Goal: Information Seeking & Learning: Learn about a topic

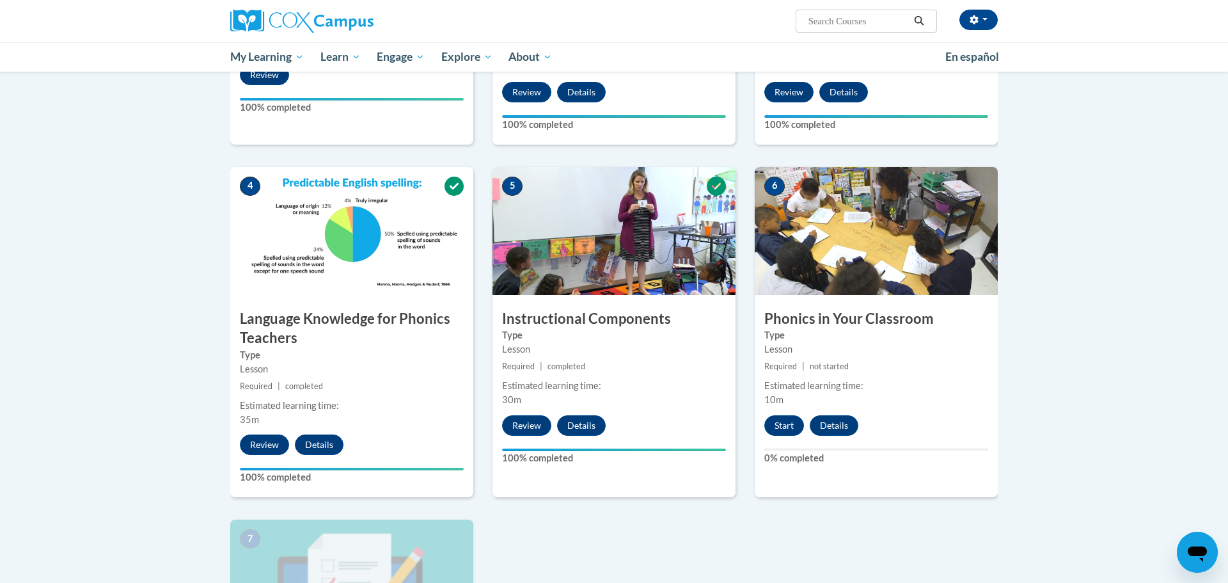
scroll to position [500, 0]
click at [778, 425] on button "Start" at bounding box center [785, 426] width 40 height 20
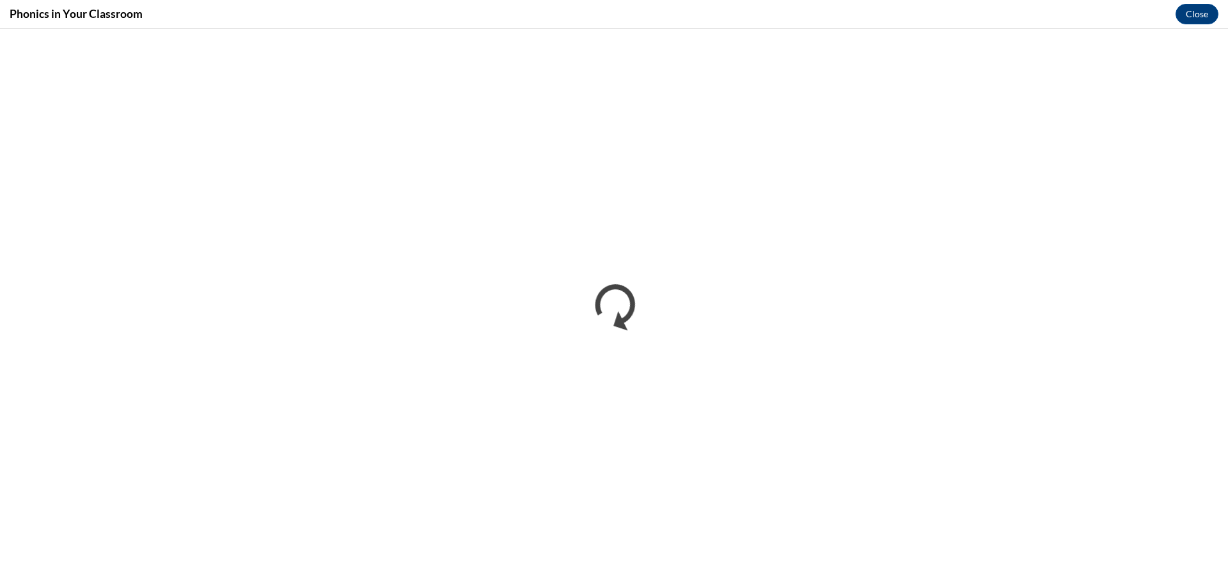
scroll to position [0, 0]
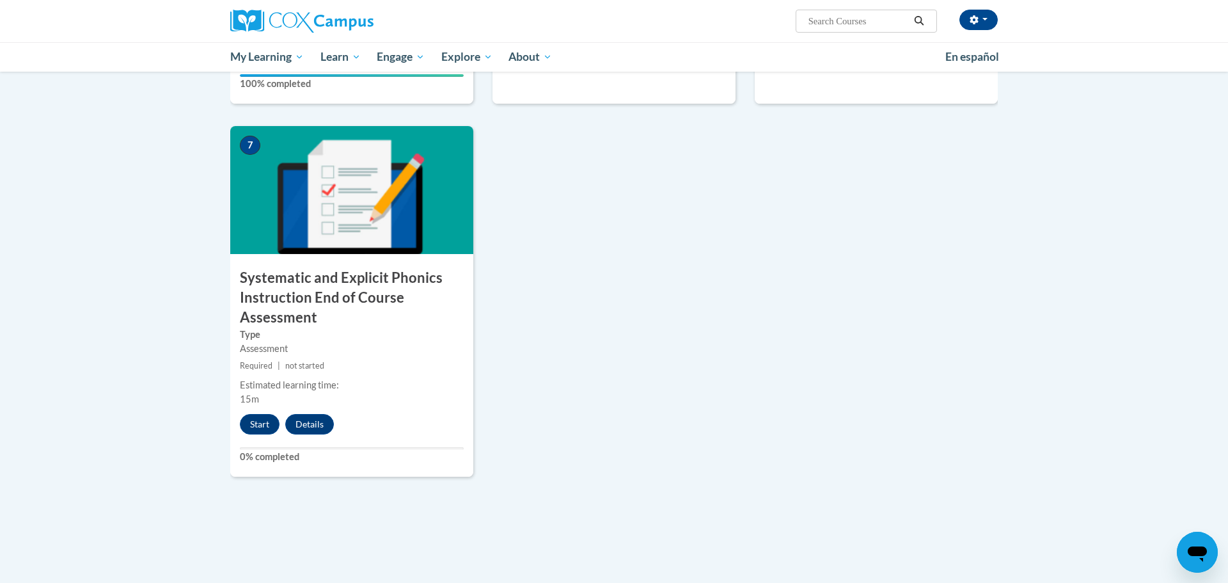
scroll to position [903, 0]
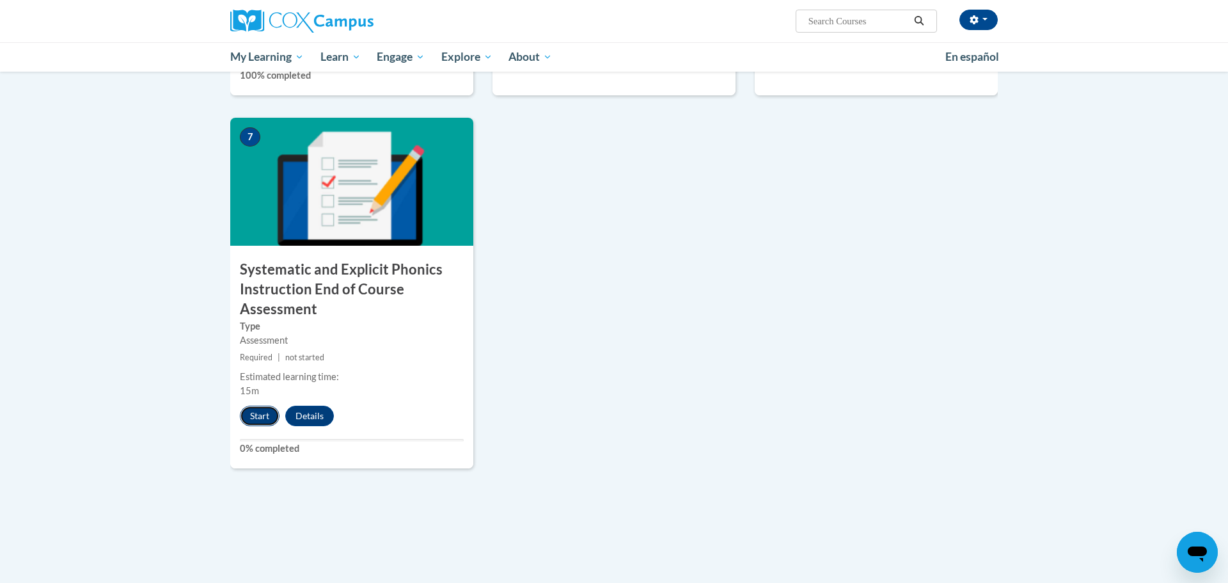
click at [265, 414] on button "Start" at bounding box center [260, 416] width 40 height 20
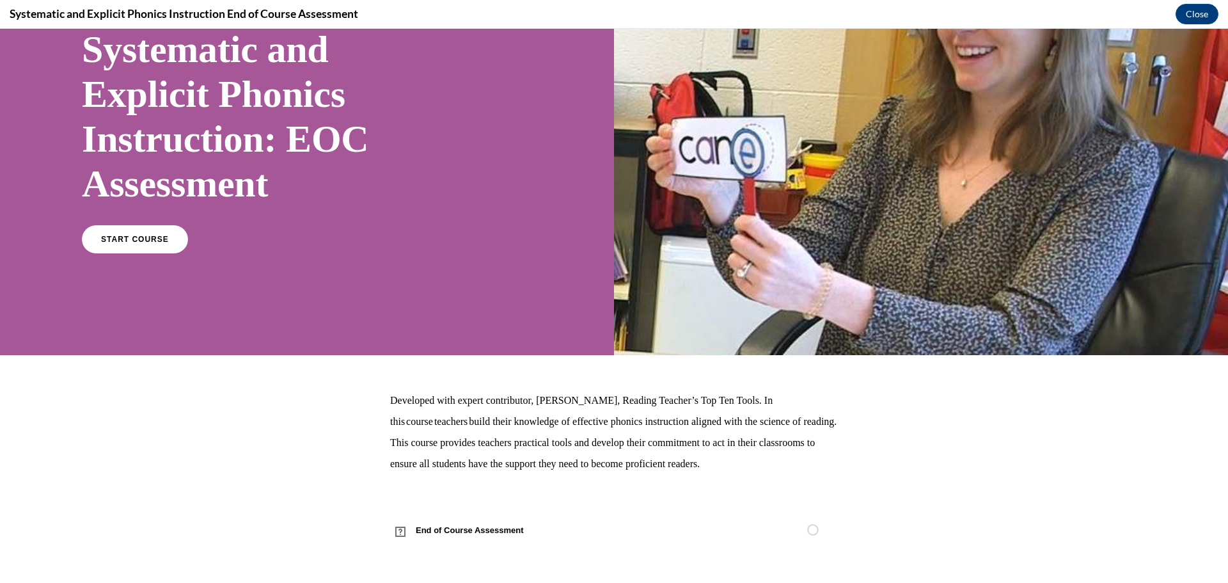
scroll to position [104, 0]
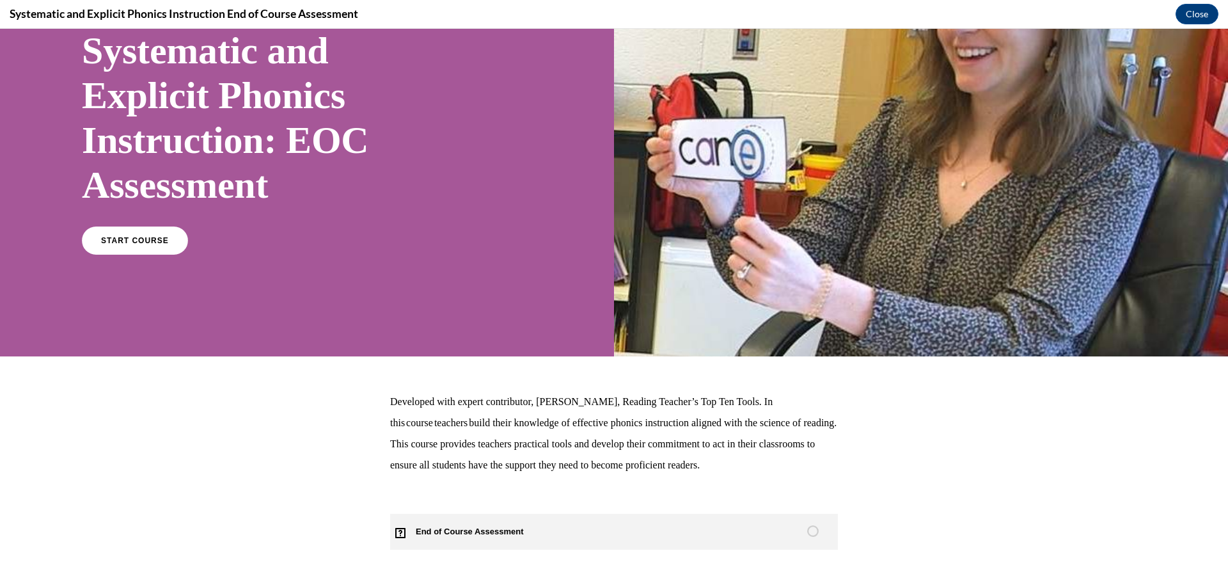
click at [523, 533] on span "End of Course Assessment" at bounding box center [477, 532] width 174 height 36
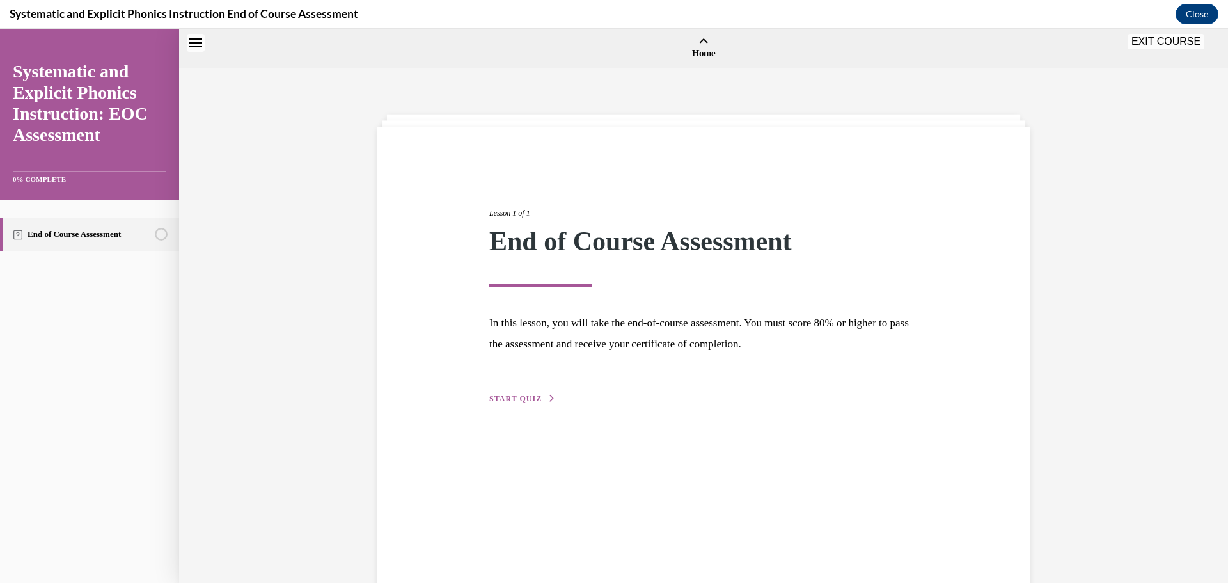
scroll to position [40, 0]
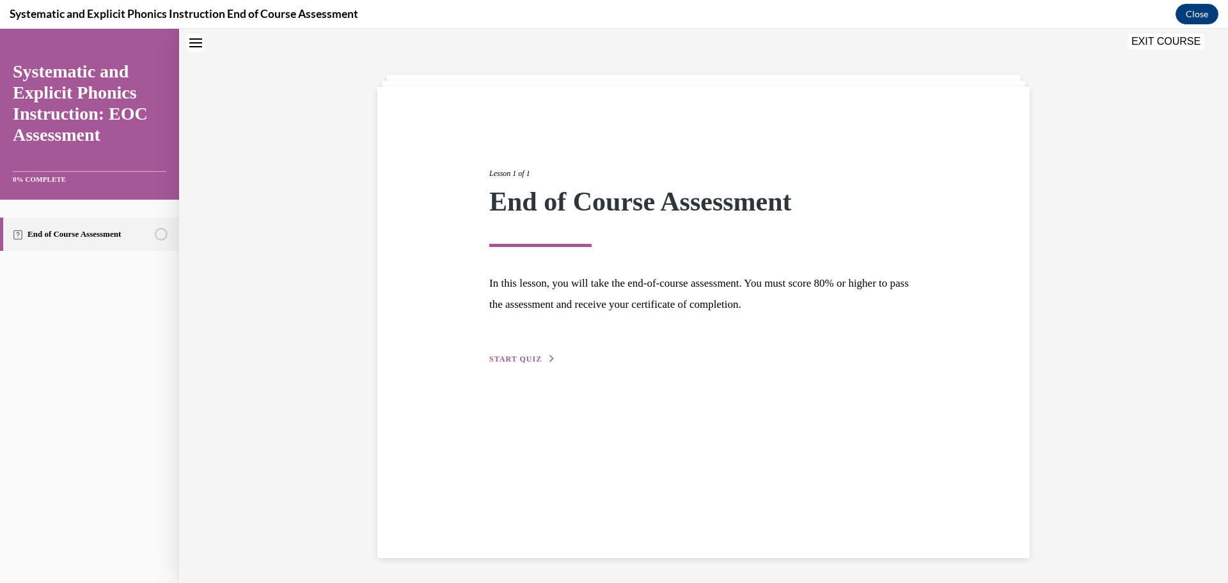
click at [534, 353] on button "START QUIZ" at bounding box center [522, 359] width 67 height 12
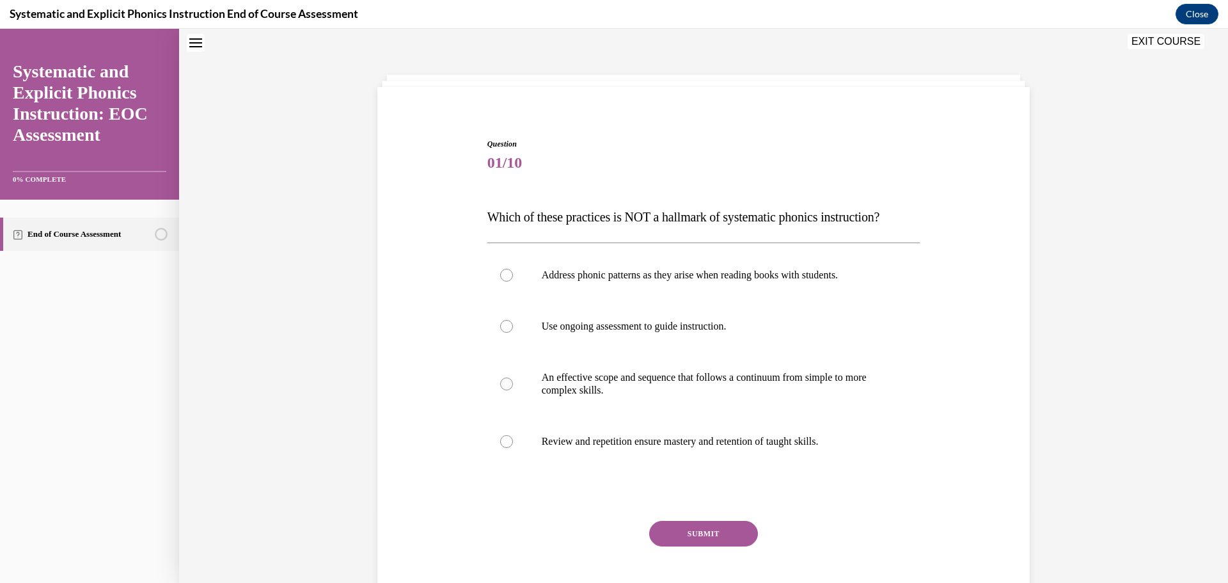
scroll to position [39, 0]
click at [598, 392] on p "An effective scope and sequence that follows a continuum from simple to more co…" at bounding box center [715, 385] width 347 height 26
click at [636, 274] on p "Address phonic patterns as they arise when reading books with students." at bounding box center [715, 275] width 347 height 13
click at [726, 530] on button "SUBMIT" at bounding box center [703, 534] width 109 height 26
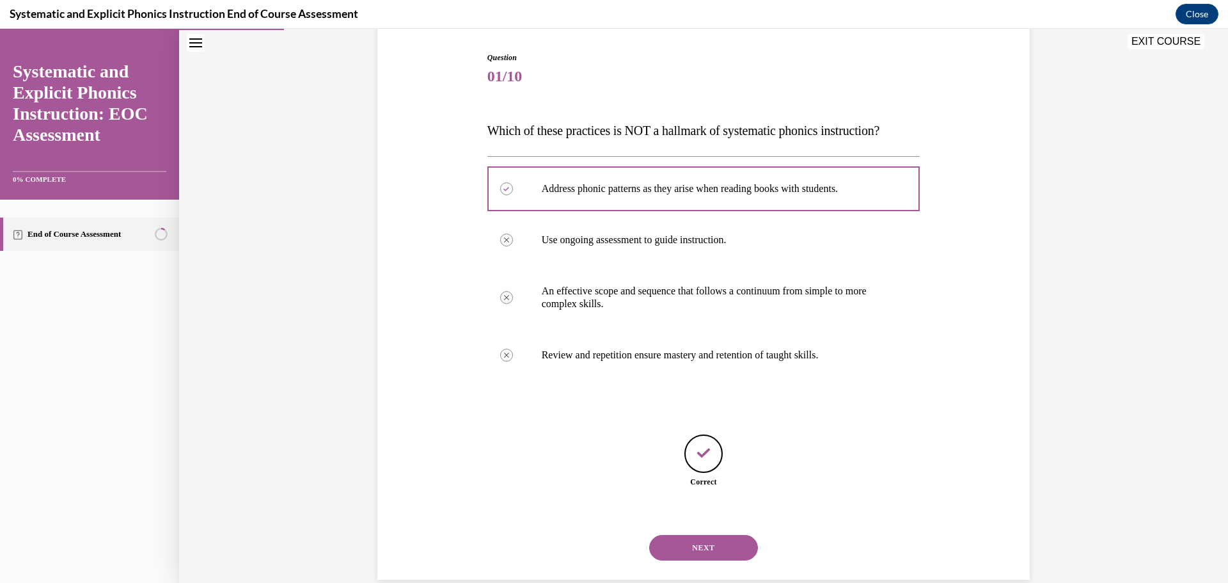
scroll to position [148, 0]
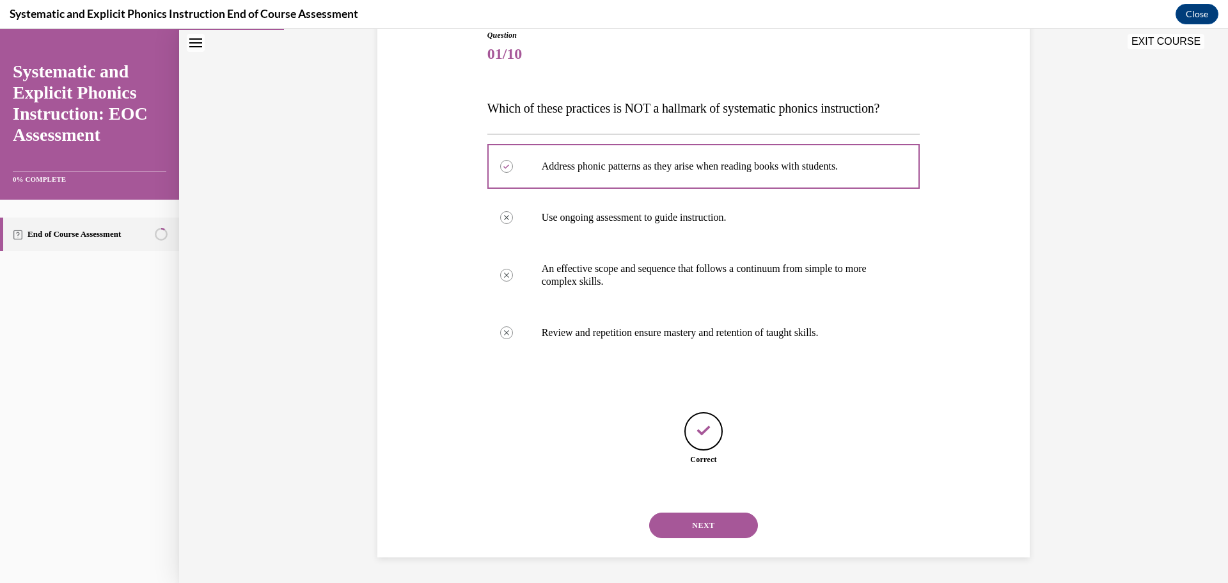
click at [712, 519] on button "NEXT" at bounding box center [703, 525] width 109 height 26
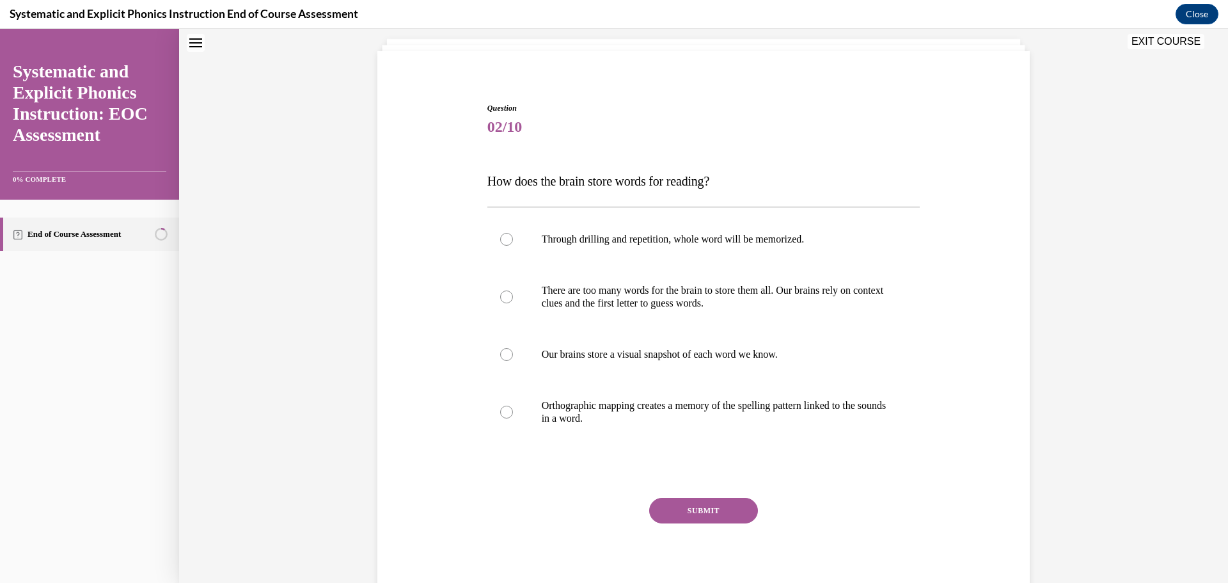
scroll to position [39, 0]
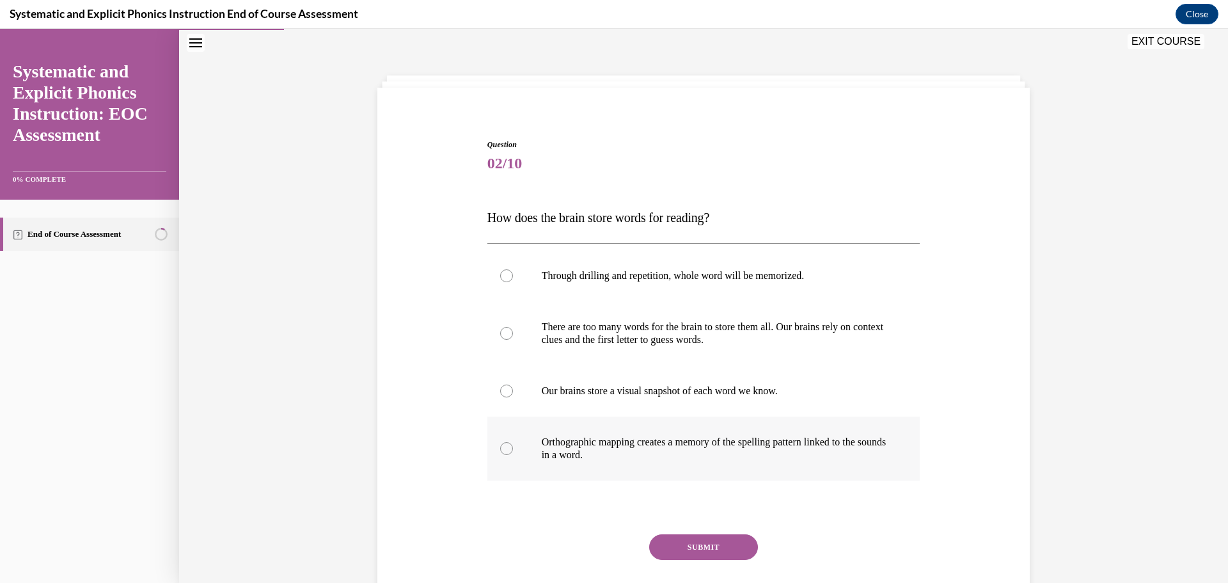
click at [665, 454] on p "Orthographic mapping creates a memory of the spelling pattern linked to the sou…" at bounding box center [715, 449] width 347 height 26
click at [691, 550] on button "SUBMIT" at bounding box center [703, 547] width 109 height 26
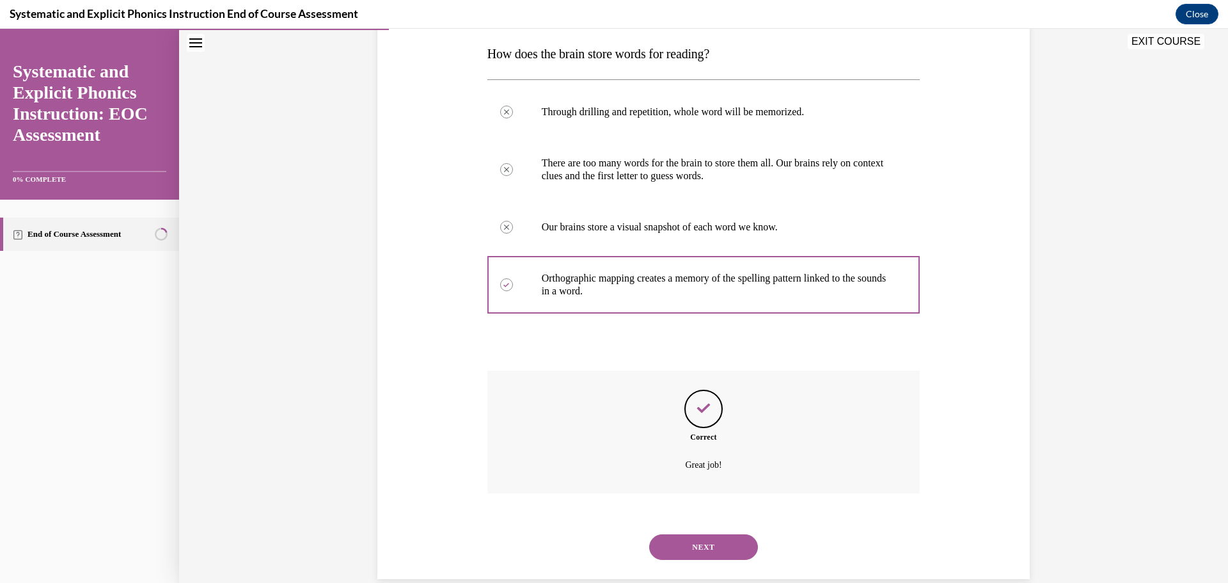
scroll to position [225, 0]
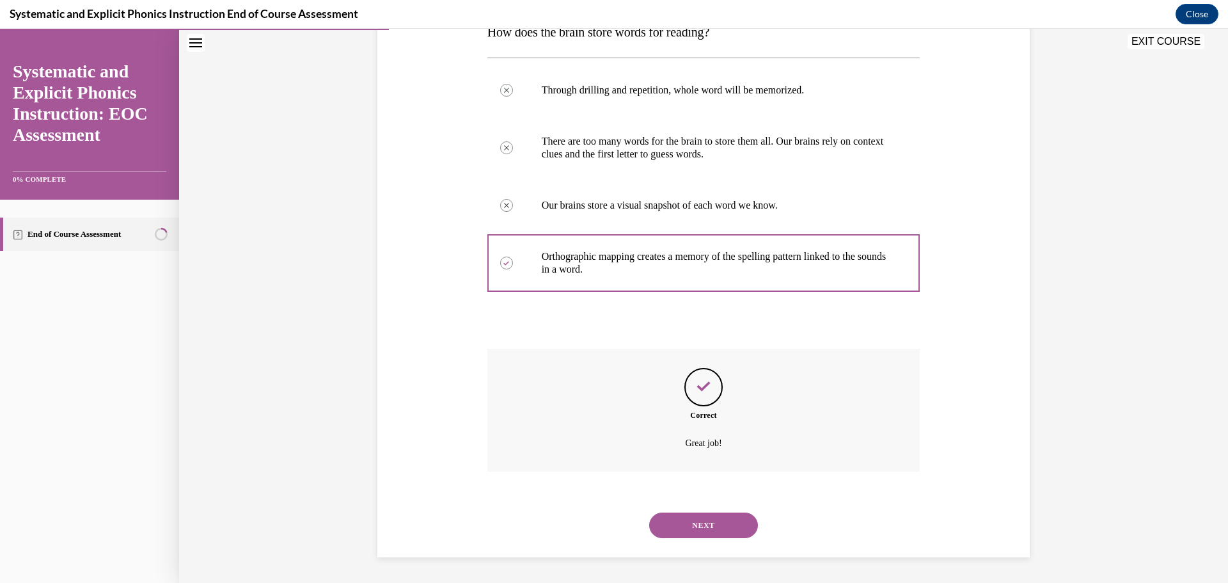
click at [683, 520] on button "NEXT" at bounding box center [703, 525] width 109 height 26
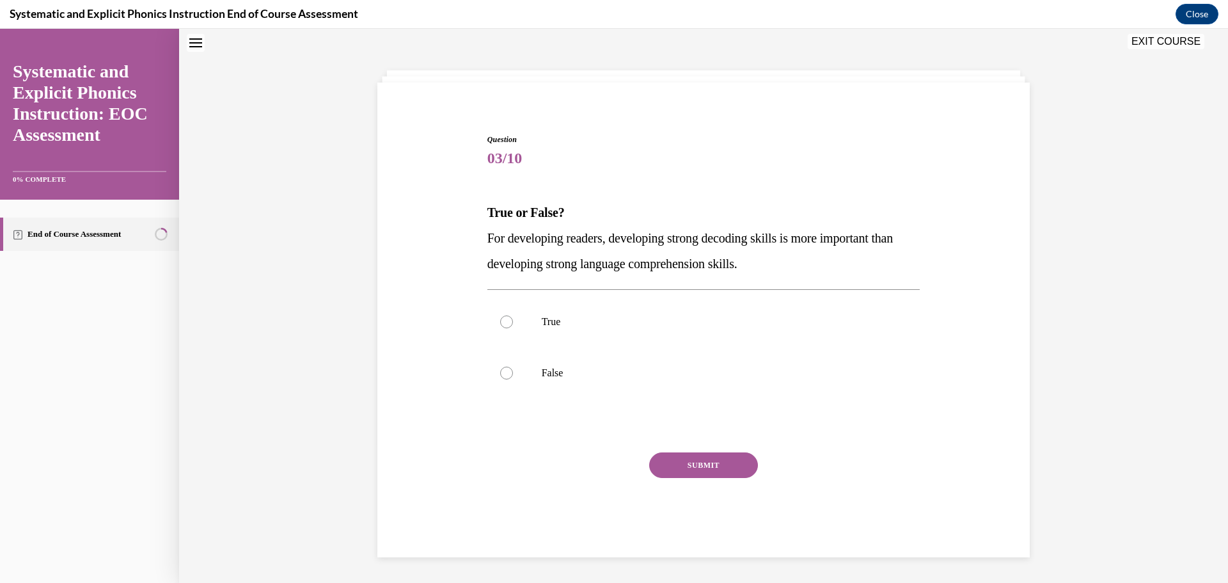
scroll to position [39, 0]
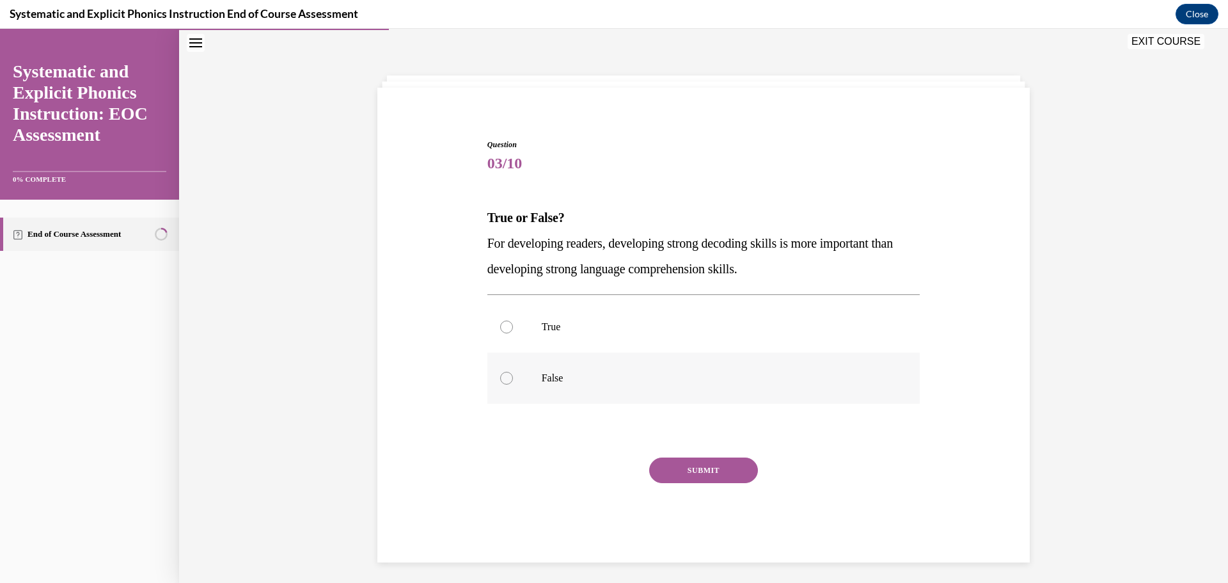
click at [546, 388] on div at bounding box center [703, 378] width 433 height 51
click at [690, 473] on button "SUBMIT" at bounding box center [703, 470] width 109 height 26
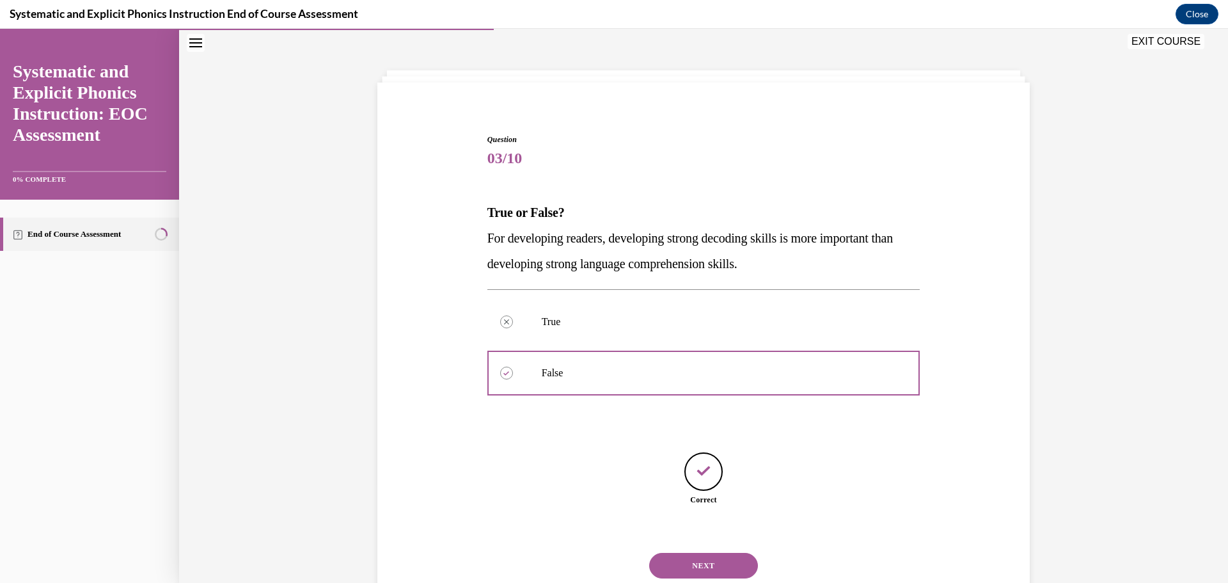
scroll to position [84, 0]
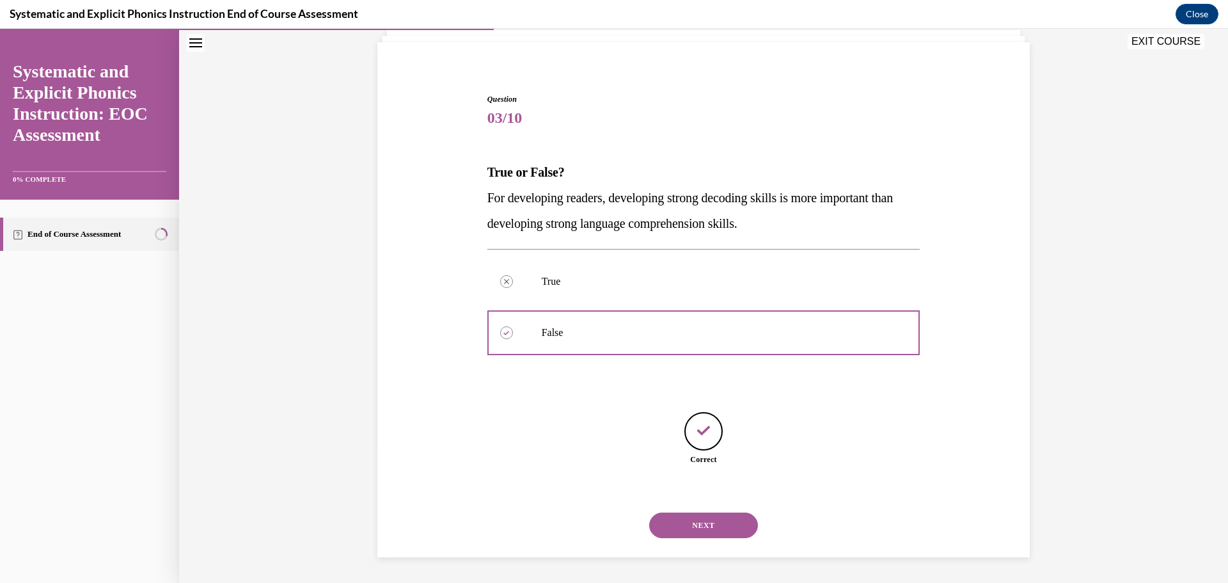
click at [684, 528] on button "NEXT" at bounding box center [703, 525] width 109 height 26
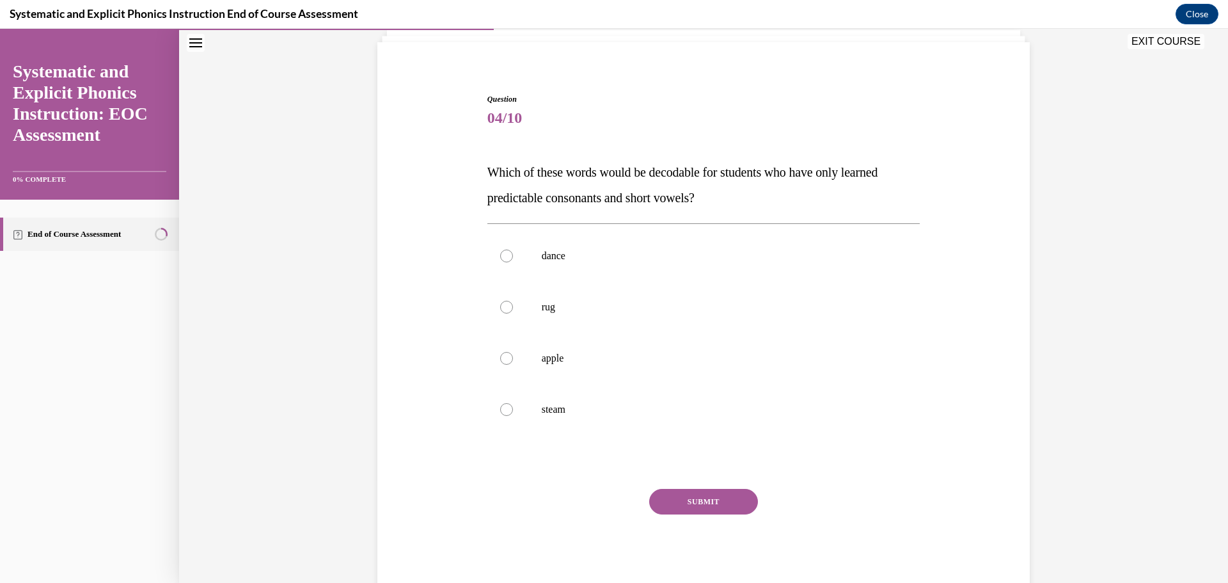
scroll to position [39, 0]
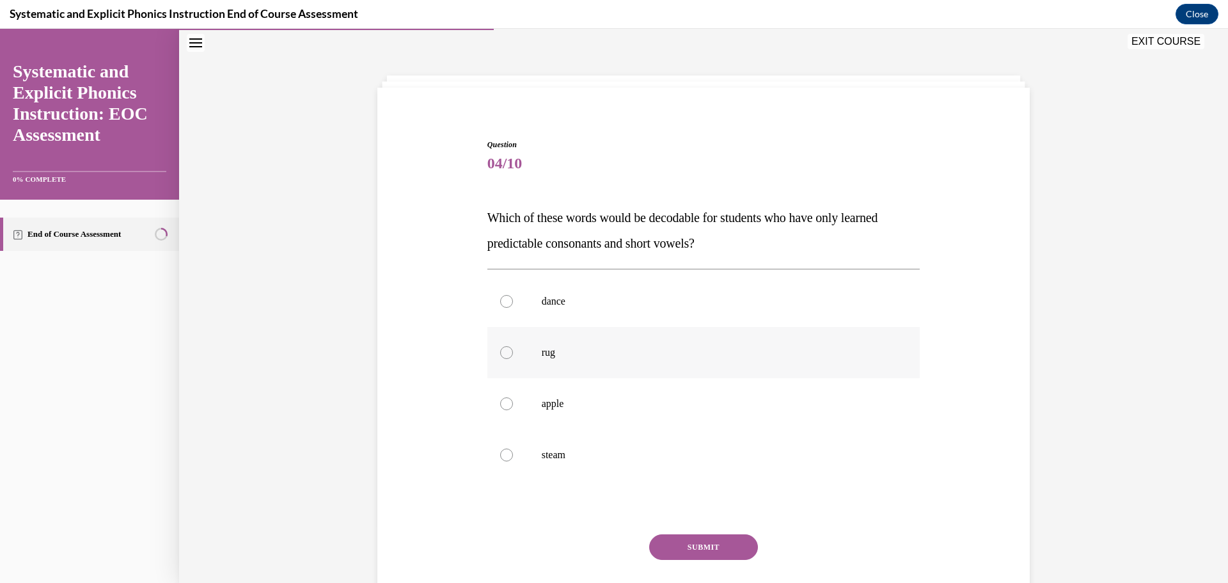
click at [523, 345] on div at bounding box center [703, 352] width 433 height 51
click at [699, 545] on button "SUBMIT" at bounding box center [703, 547] width 109 height 26
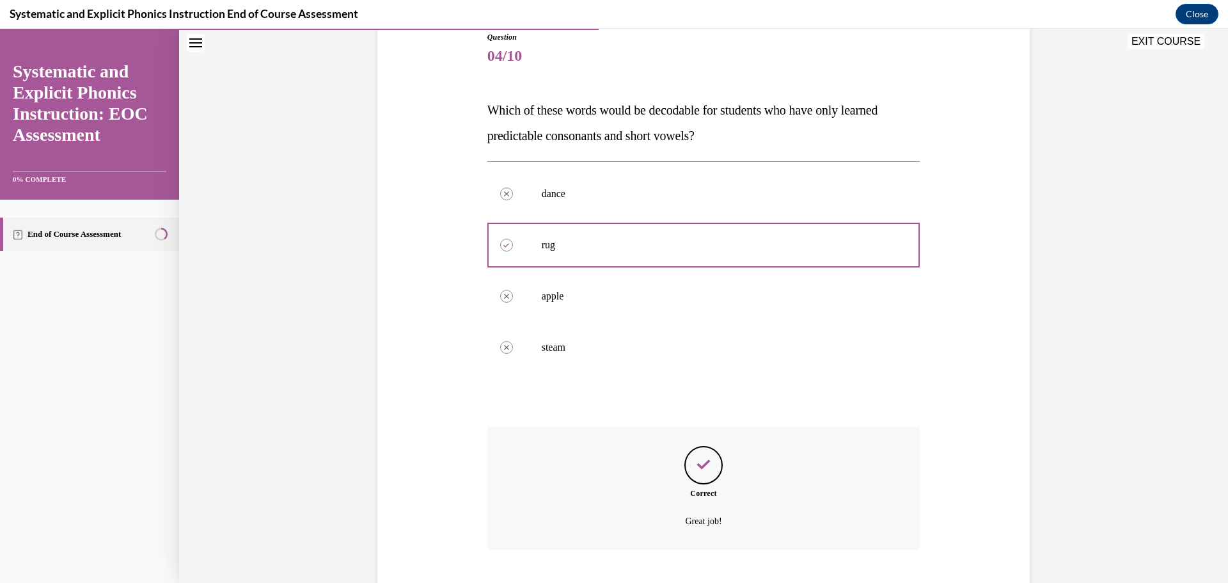
scroll to position [225, 0]
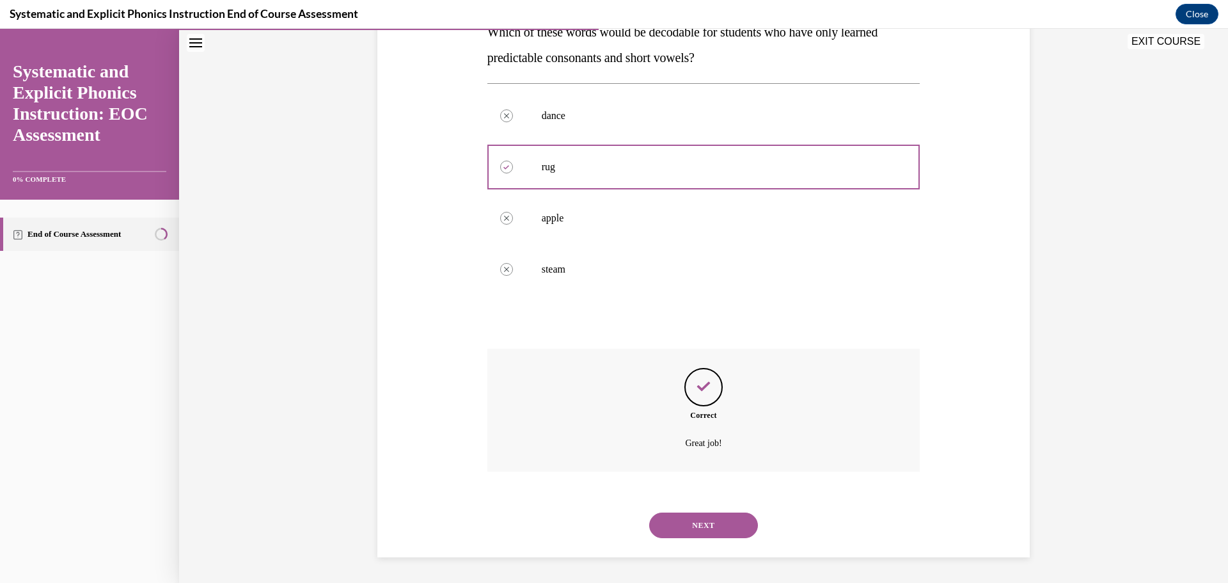
click at [704, 523] on button "NEXT" at bounding box center [703, 525] width 109 height 26
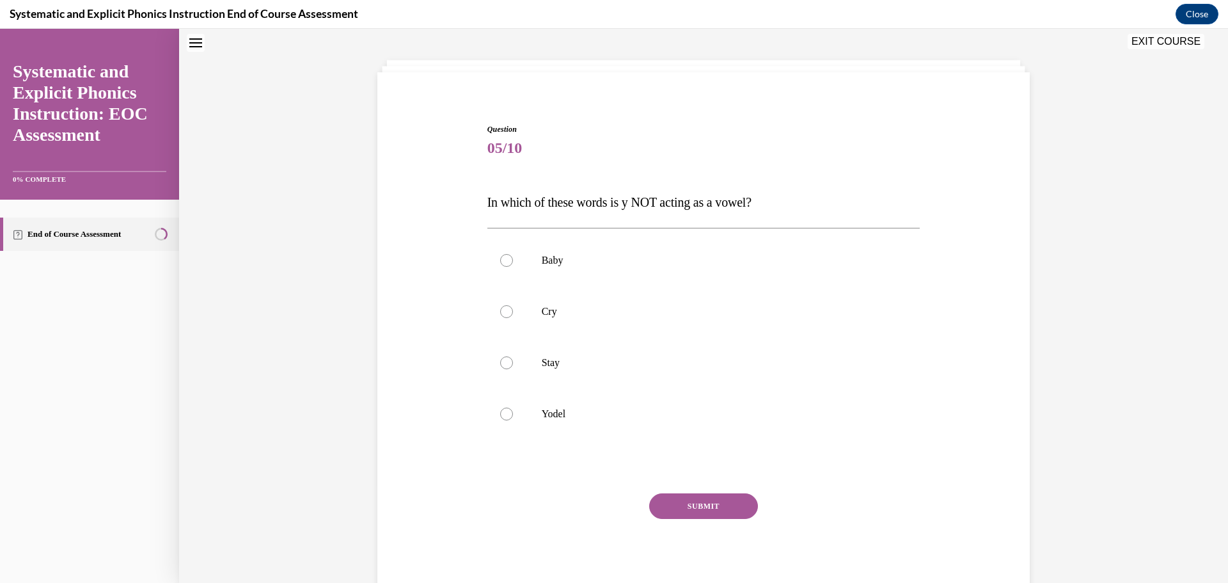
scroll to position [39, 0]
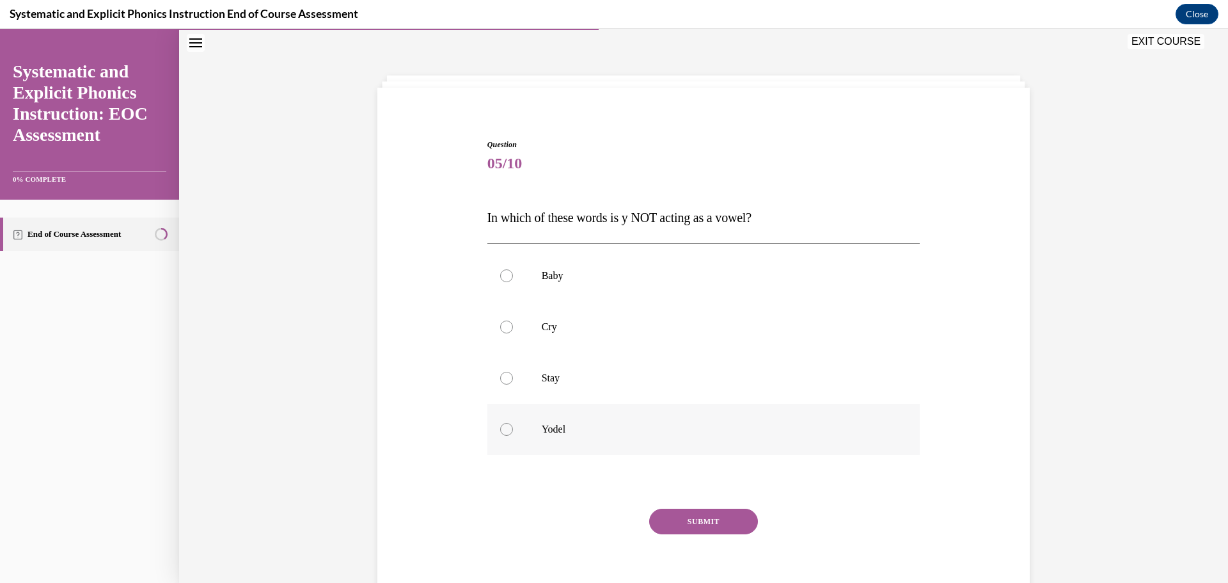
click at [662, 427] on p "Yodel" at bounding box center [715, 429] width 347 height 13
click at [679, 522] on button "SUBMIT" at bounding box center [703, 522] width 109 height 26
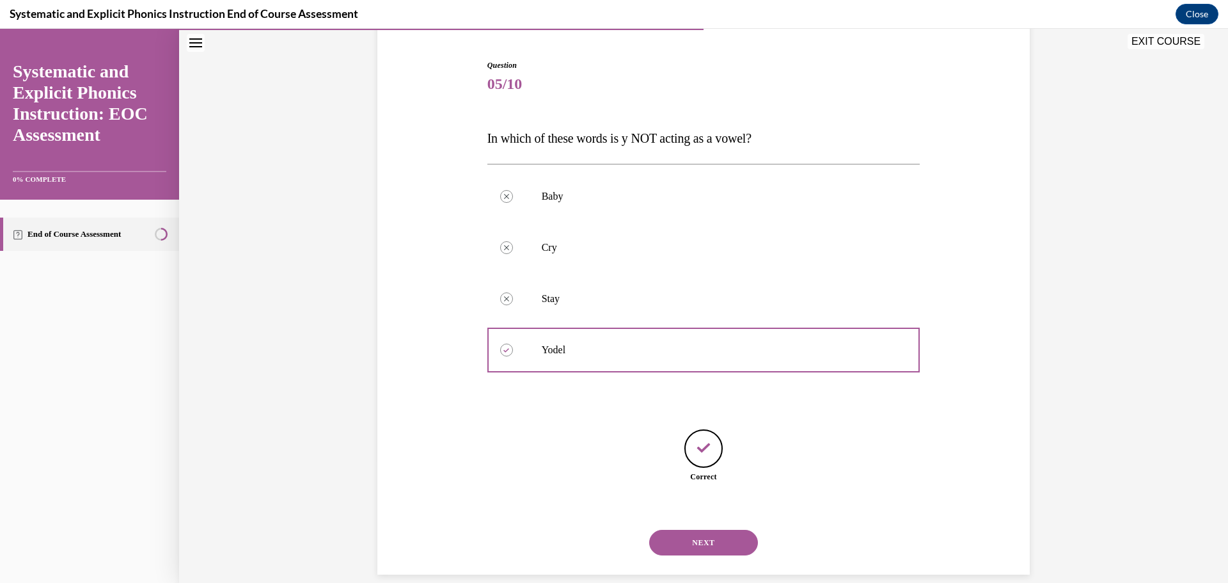
scroll to position [136, 0]
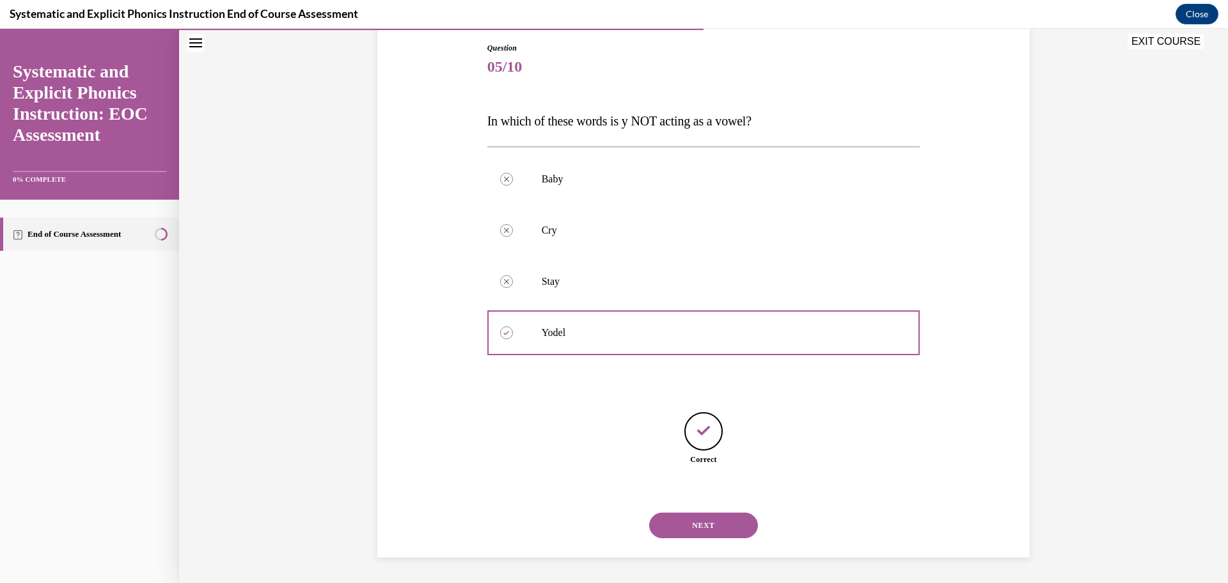
click at [694, 525] on button "NEXT" at bounding box center [703, 525] width 109 height 26
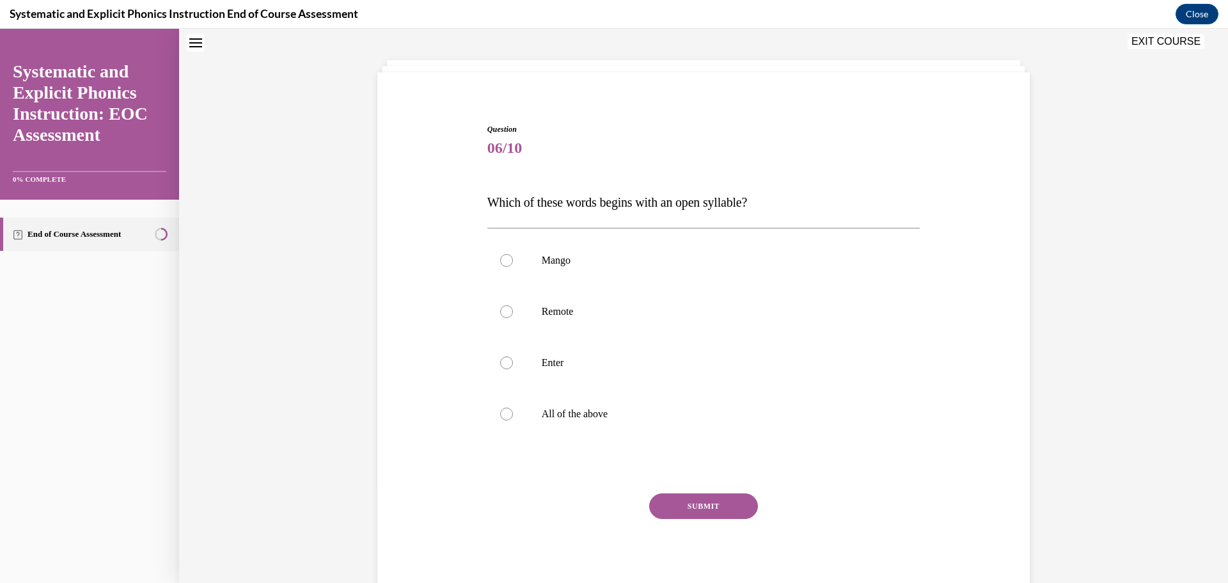
scroll to position [39, 0]
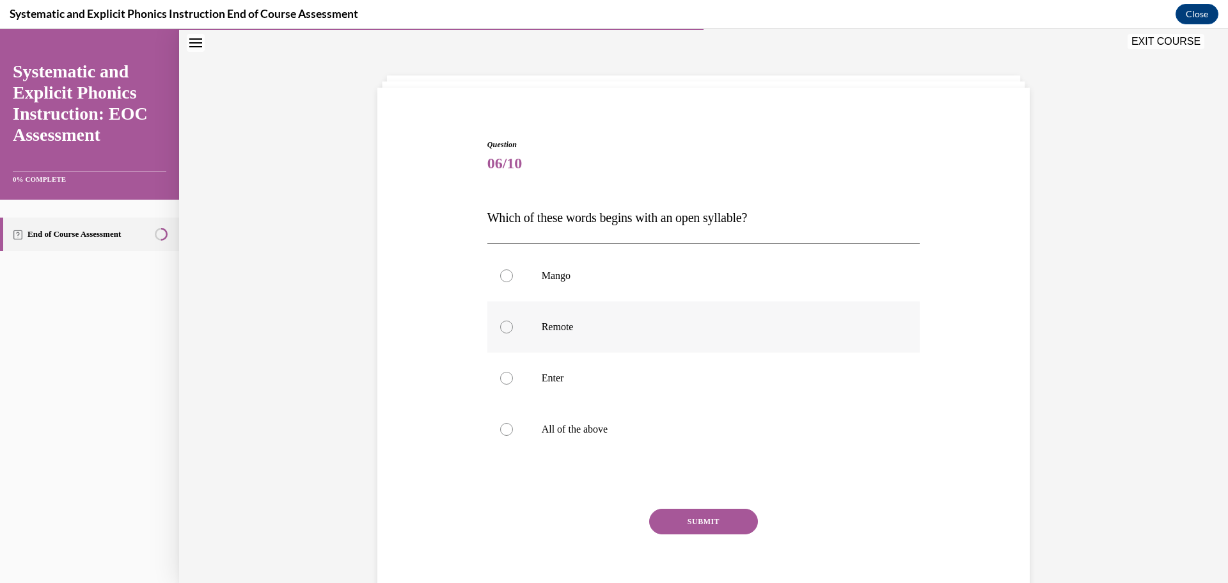
click at [647, 338] on div at bounding box center [703, 326] width 433 height 51
click at [675, 521] on button "SUBMIT" at bounding box center [703, 522] width 109 height 26
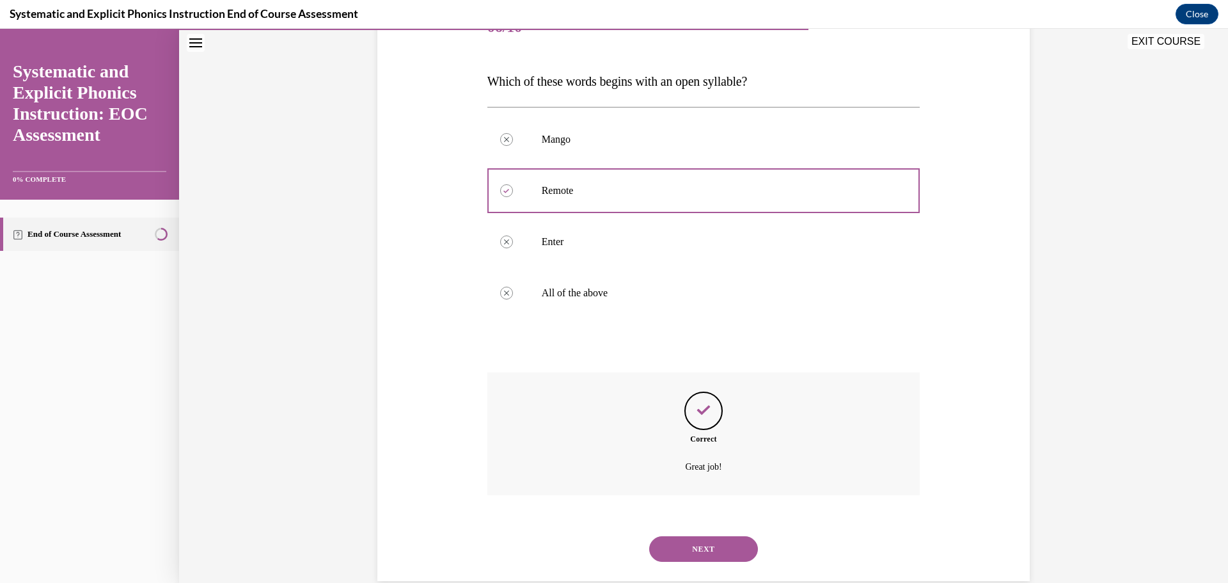
scroll to position [199, 0]
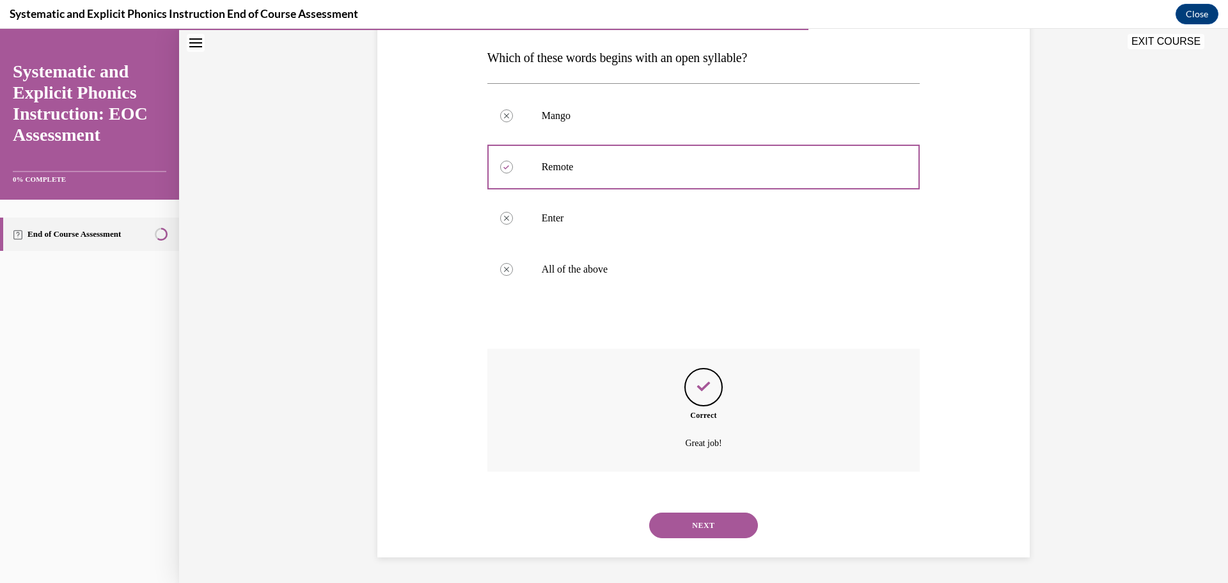
click at [672, 528] on button "NEXT" at bounding box center [703, 525] width 109 height 26
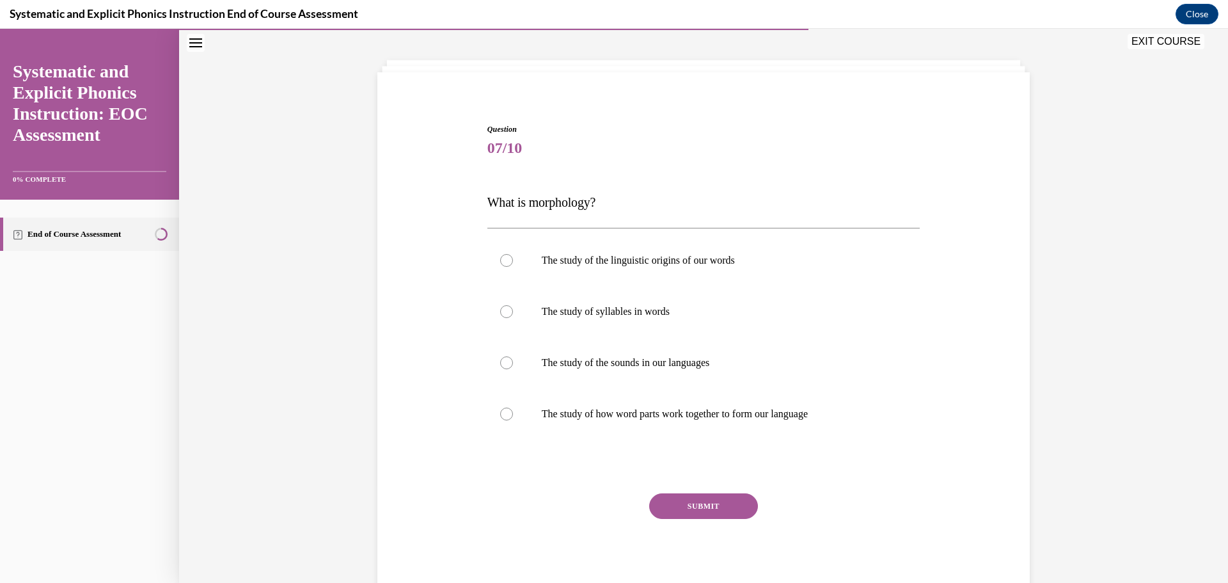
scroll to position [39, 0]
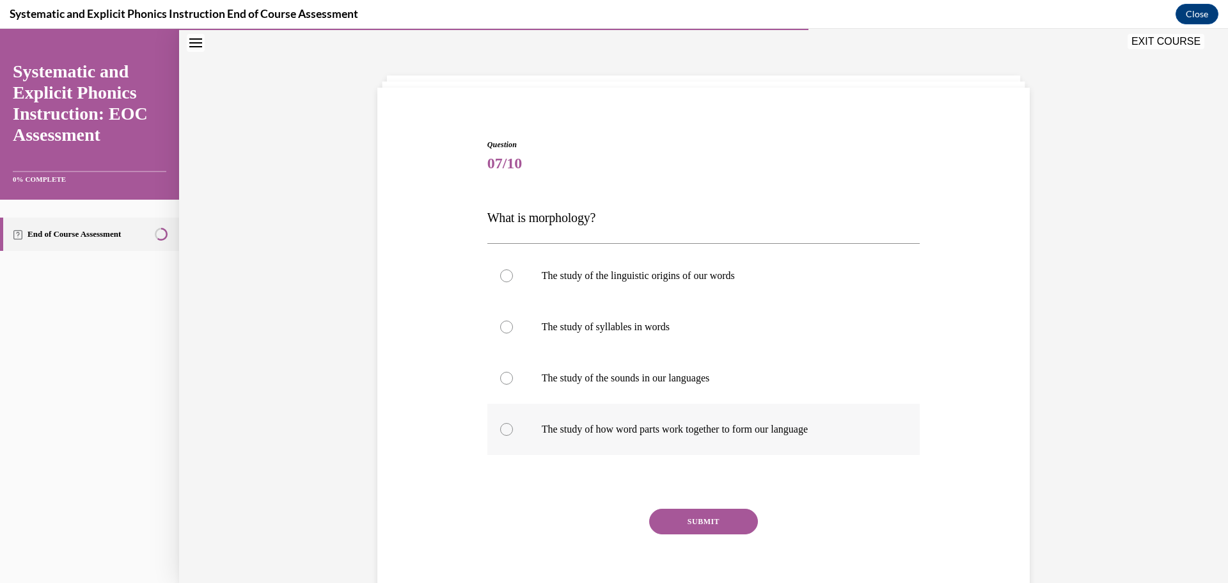
click at [575, 428] on p "The study of how word parts work together to form our language" at bounding box center [715, 429] width 347 height 13
click at [685, 528] on button "SUBMIT" at bounding box center [703, 522] width 109 height 26
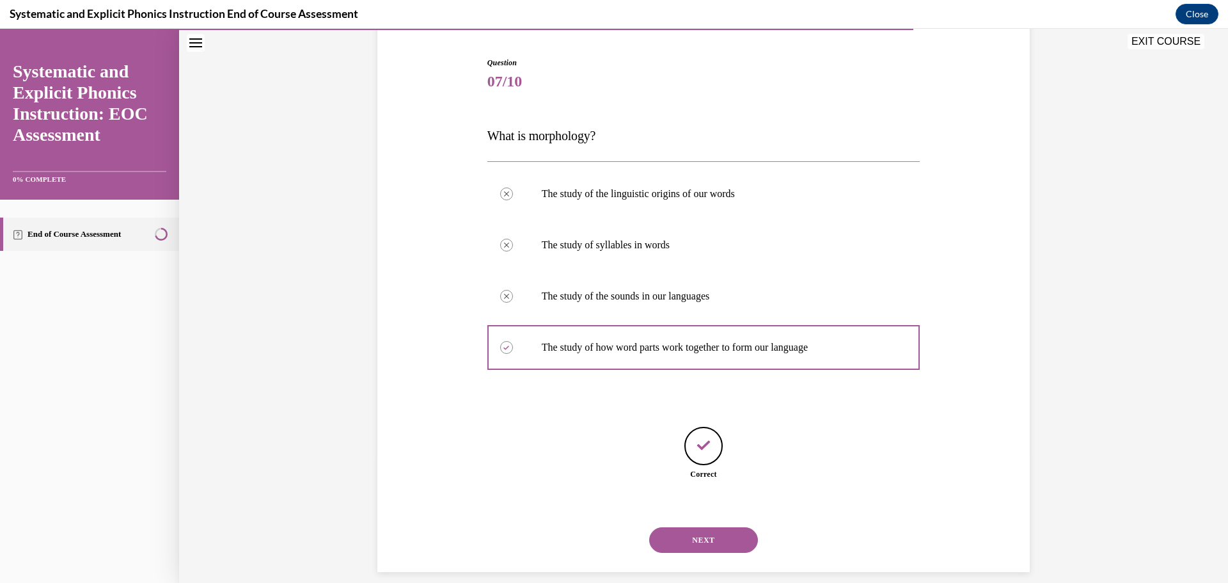
scroll to position [136, 0]
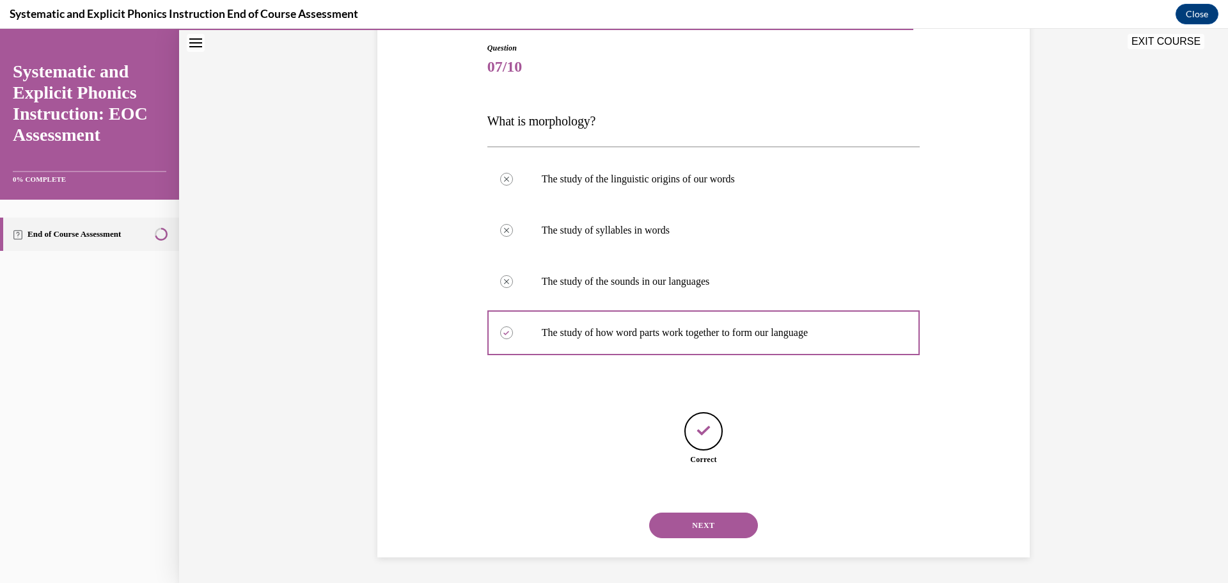
click at [690, 534] on button "NEXT" at bounding box center [703, 525] width 109 height 26
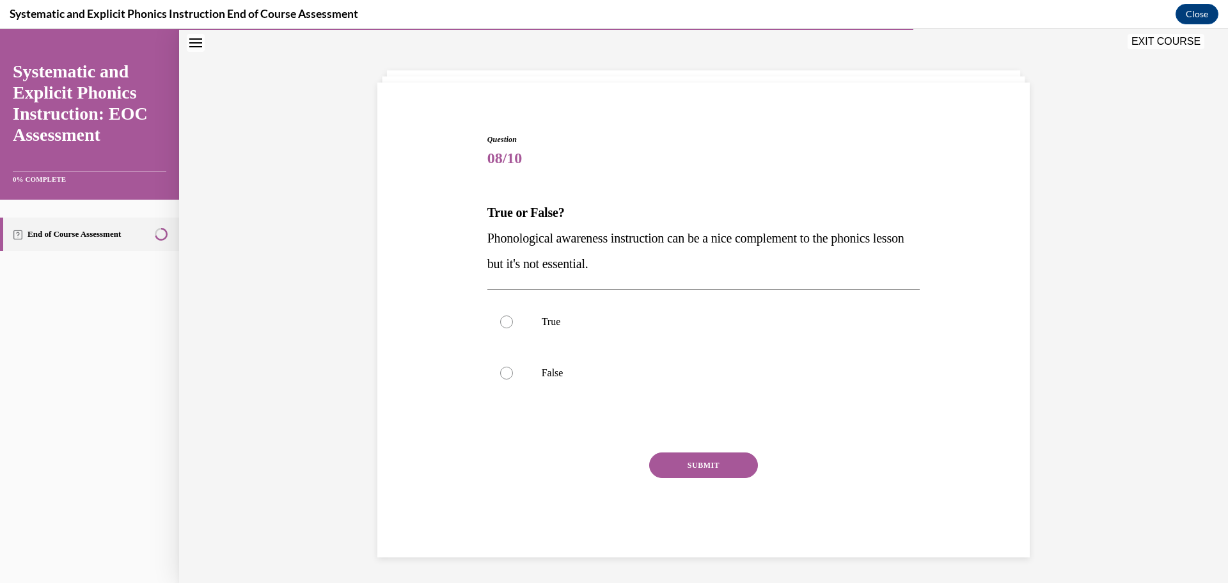
scroll to position [39, 0]
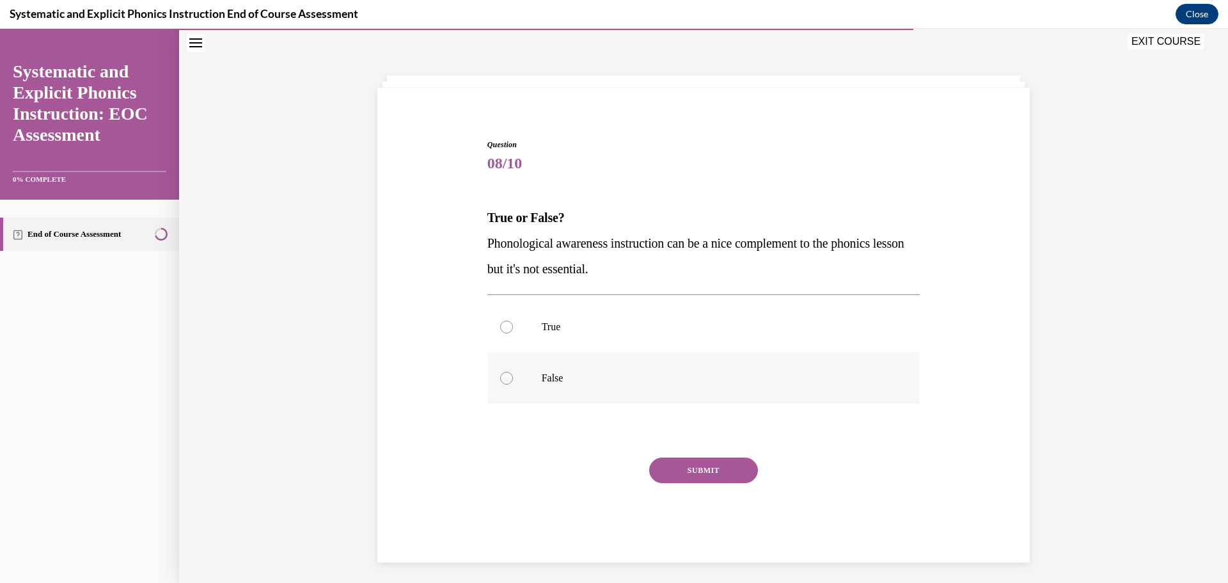
click at [559, 376] on p "False" at bounding box center [715, 378] width 347 height 13
click at [703, 470] on button "SUBMIT" at bounding box center [703, 470] width 109 height 26
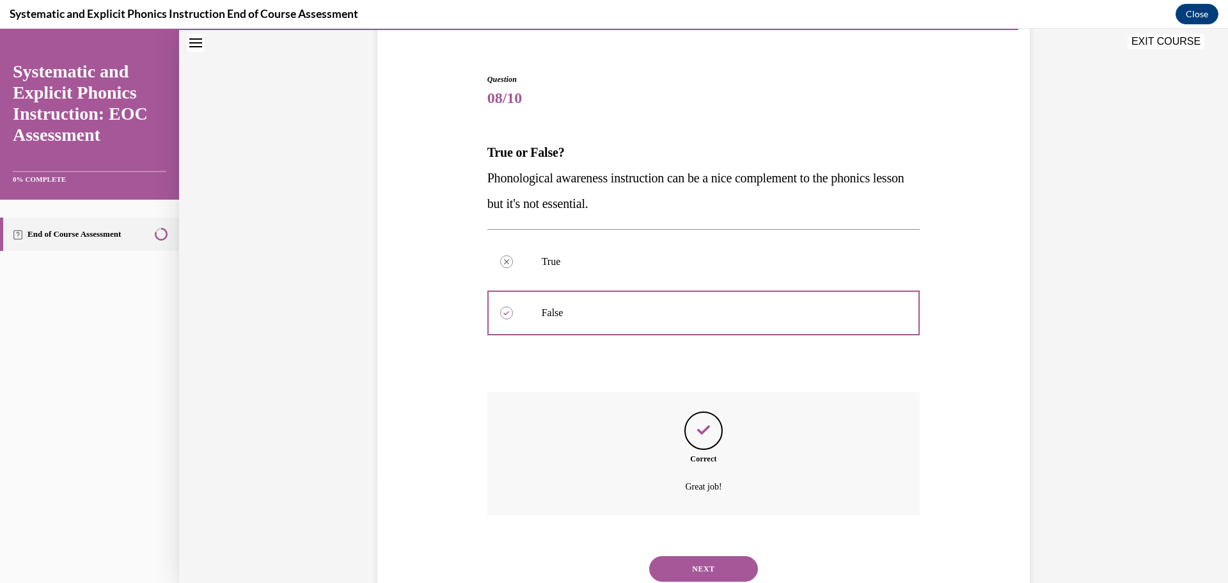
scroll to position [102, 0]
click at [707, 571] on button "NEXT" at bounding box center [703, 572] width 109 height 26
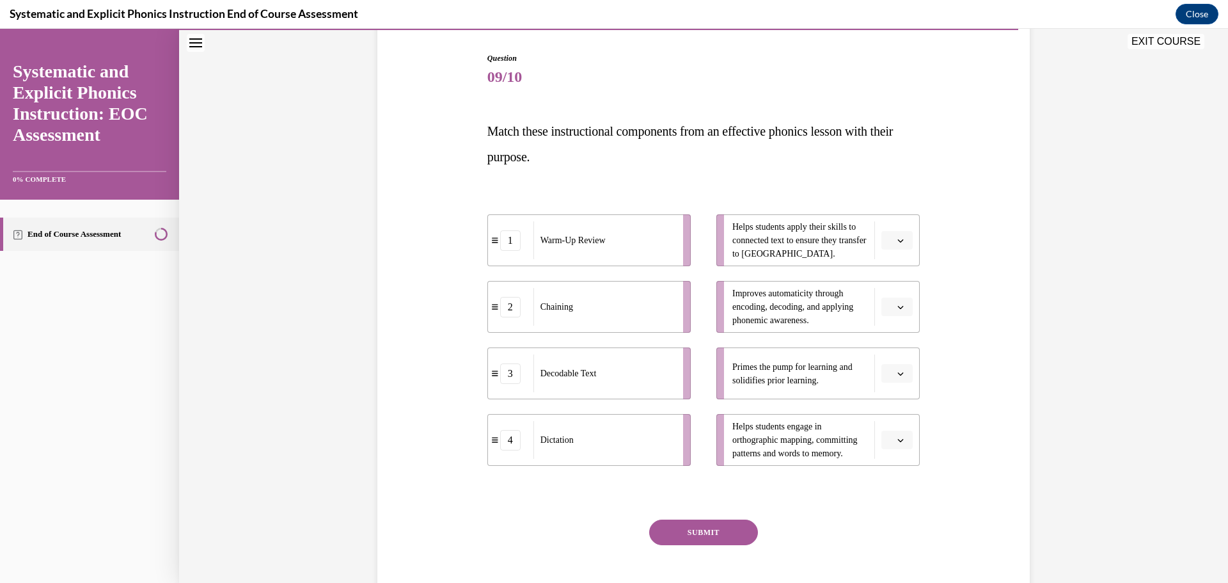
scroll to position [126, 0]
click at [898, 240] on icon "button" at bounding box center [901, 240] width 6 height 6
click at [900, 345] on div "3" at bounding box center [896, 345] width 32 height 26
click at [894, 376] on button "button" at bounding box center [897, 372] width 31 height 19
click at [893, 432] on div "1" at bounding box center [896, 427] width 32 height 26
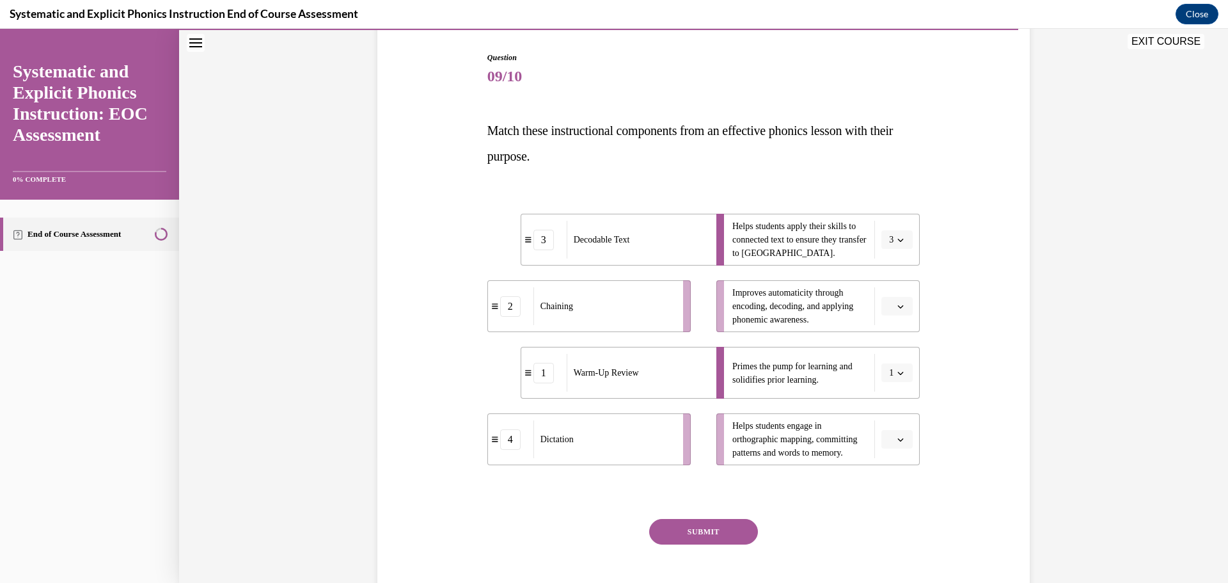
click at [903, 307] on icon "button" at bounding box center [901, 306] width 6 height 6
click at [894, 390] on span "2" at bounding box center [892, 386] width 4 height 10
click at [884, 444] on button "button" at bounding box center [897, 439] width 31 height 19
click at [892, 413] on span "4" at bounding box center [892, 411] width 4 height 10
click at [704, 522] on button "SUBMIT" at bounding box center [703, 532] width 109 height 26
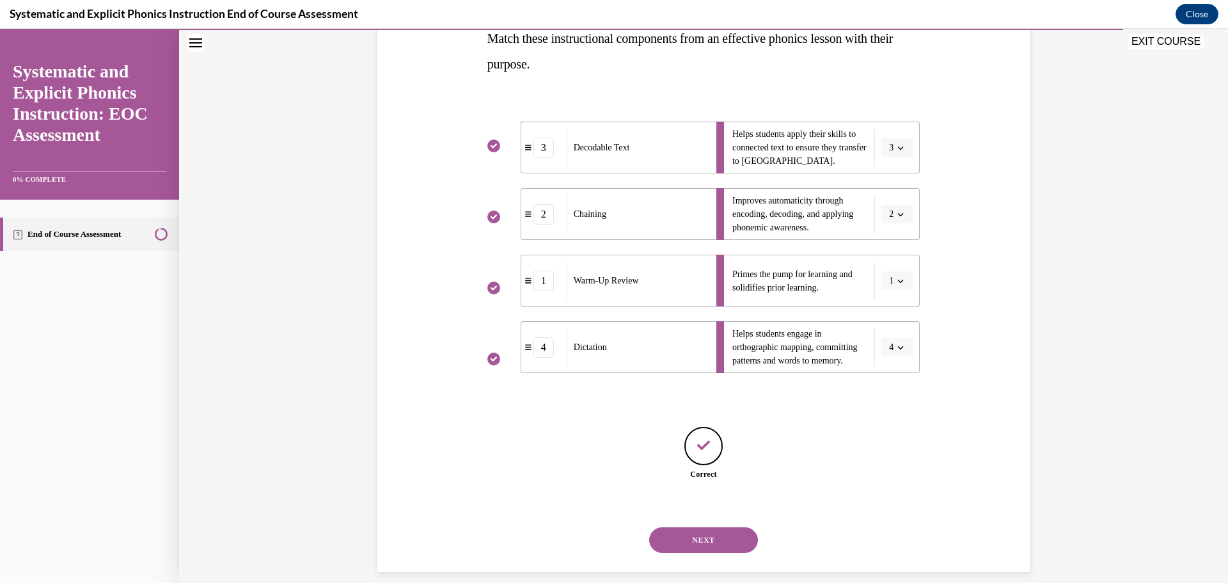
scroll to position [233, 0]
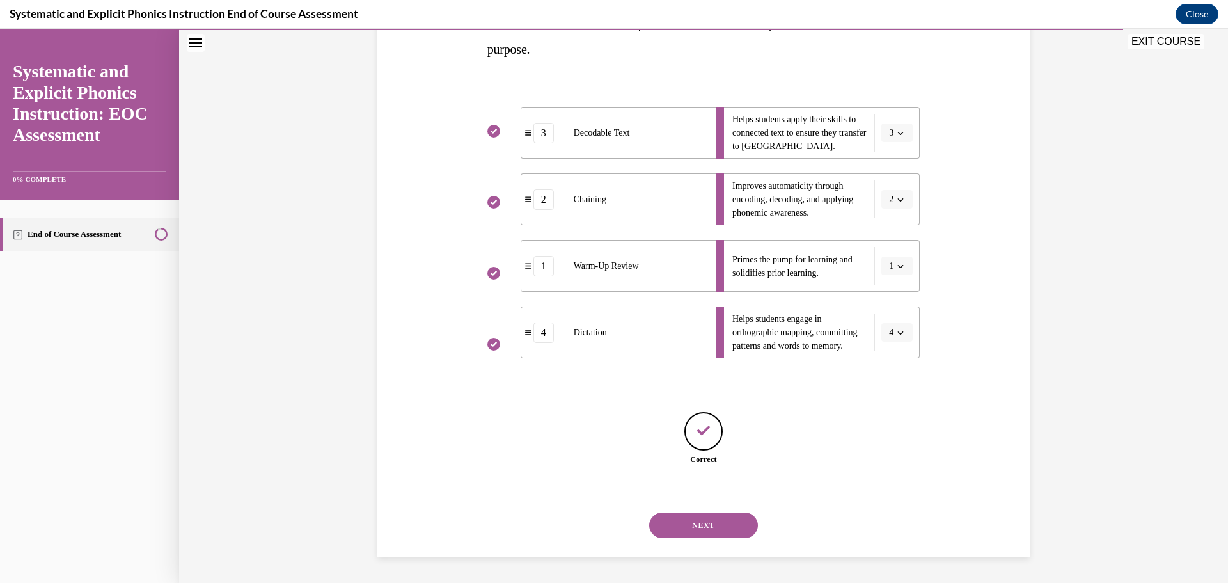
click at [703, 535] on button "NEXT" at bounding box center [703, 525] width 109 height 26
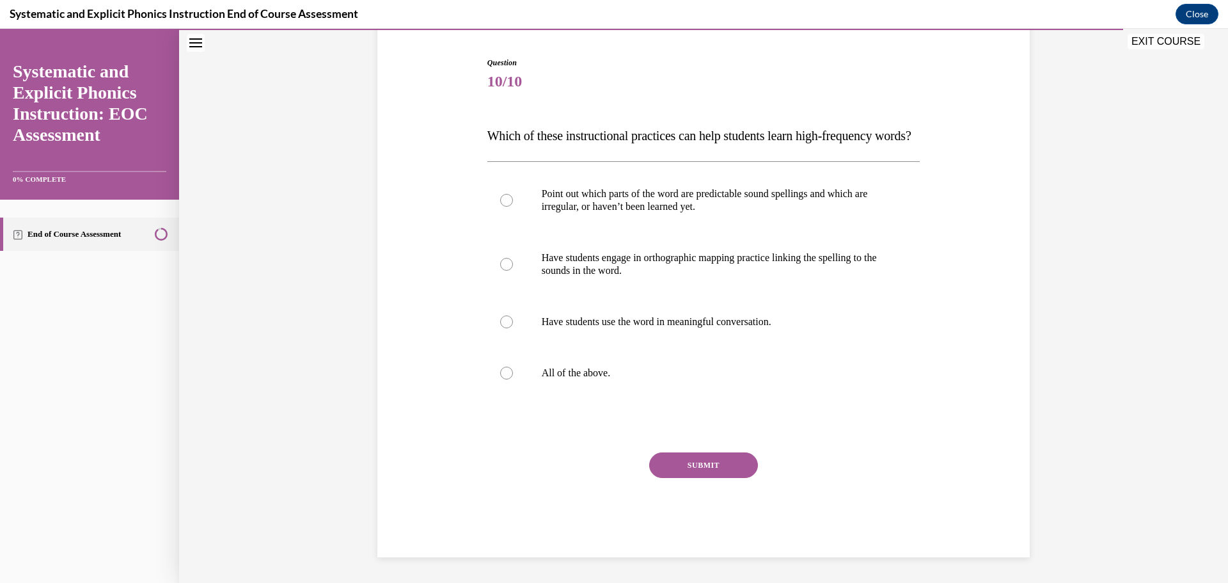
scroll to position [143, 0]
click at [603, 371] on p "All of the above." at bounding box center [715, 373] width 347 height 13
click at [663, 463] on button "SUBMIT" at bounding box center [703, 465] width 109 height 26
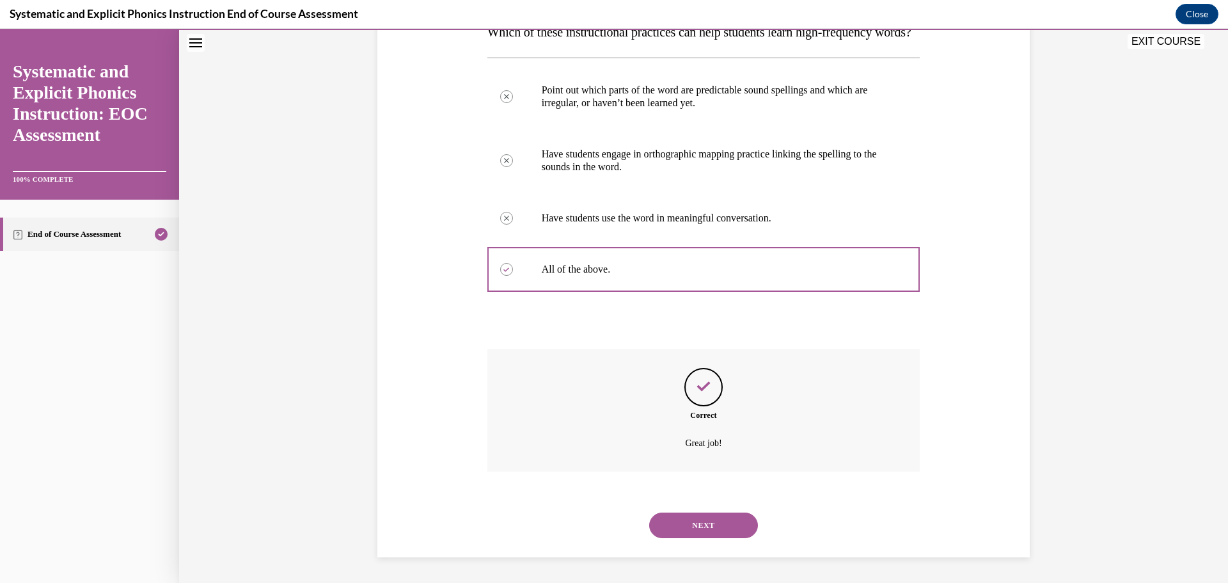
scroll to position [250, 0]
click at [718, 523] on button "NEXT" at bounding box center [703, 525] width 109 height 26
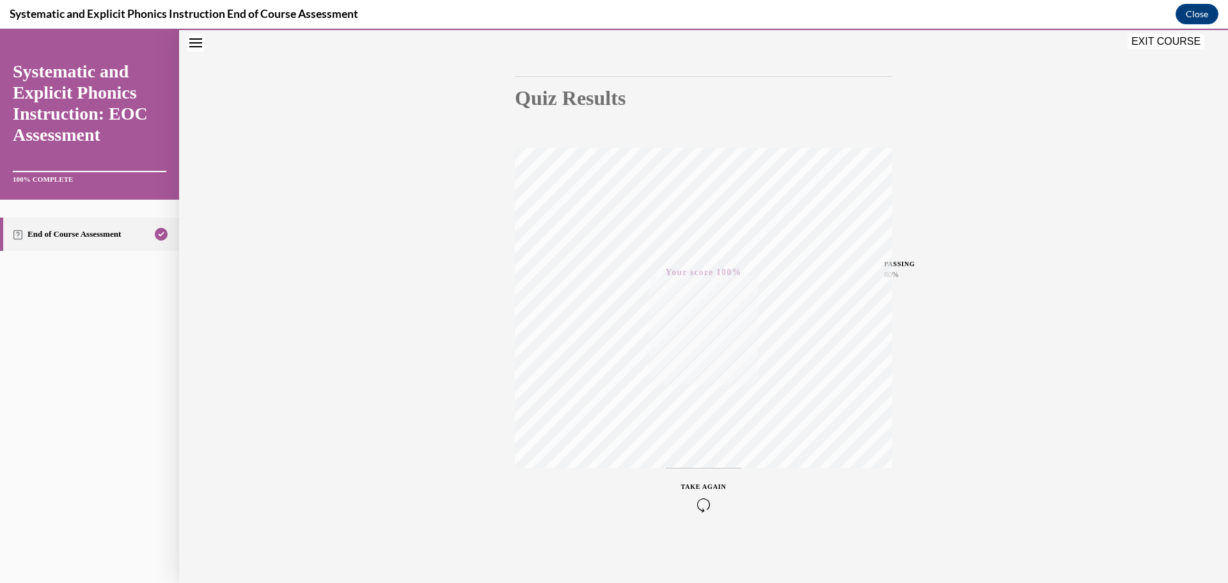
click at [1143, 43] on button "EXIT COURSE" at bounding box center [1166, 41] width 77 height 15
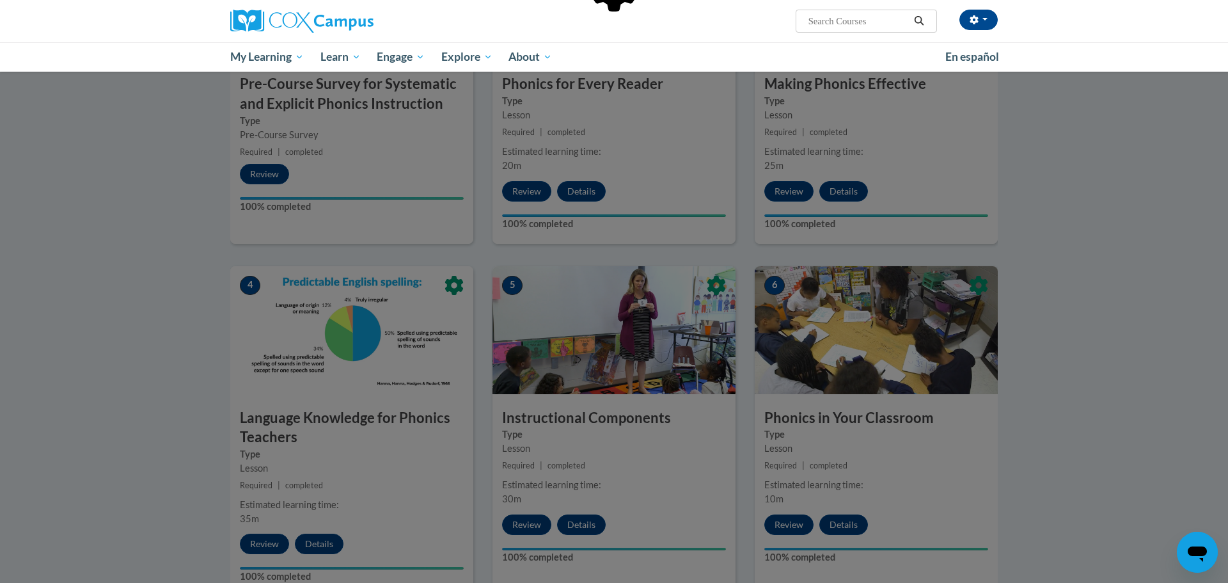
scroll to position [0, 0]
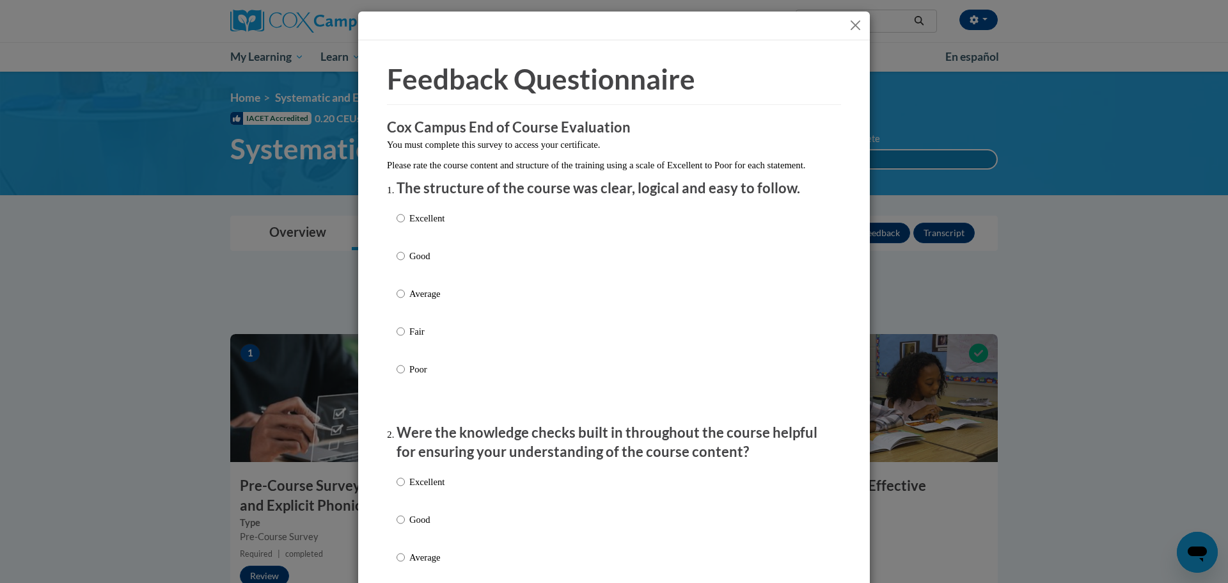
click at [415, 263] on p "Good" at bounding box center [426, 256] width 35 height 14
click at [405, 263] on input "Good" at bounding box center [401, 256] width 8 height 14
radio input "true"
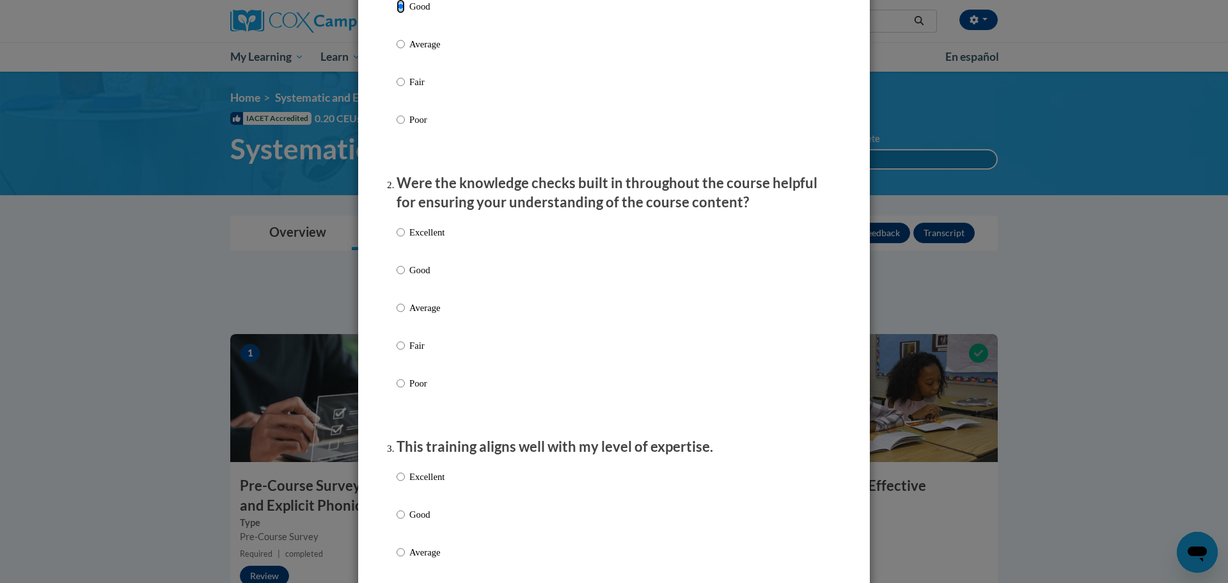
scroll to position [251, 0]
click at [414, 275] on p "Good" at bounding box center [426, 268] width 35 height 14
click at [405, 275] on input "Good" at bounding box center [401, 268] width 8 height 14
radio input "true"
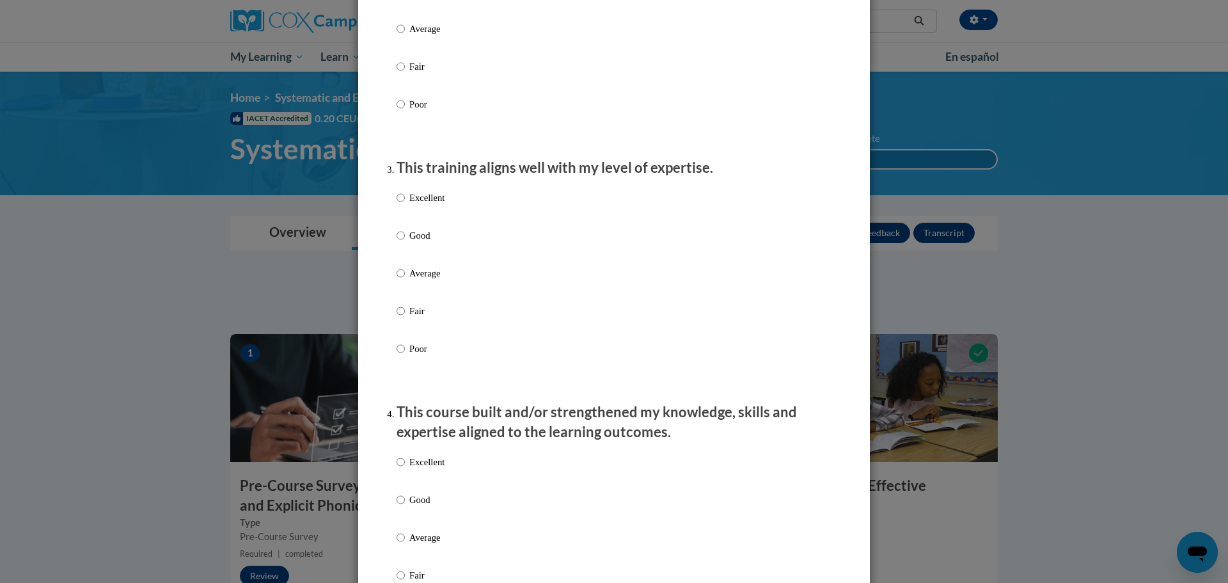
scroll to position [528, 0]
click at [416, 242] on p "Good" at bounding box center [426, 236] width 35 height 14
click at [405, 242] on input "Good" at bounding box center [401, 236] width 8 height 14
radio input "true"
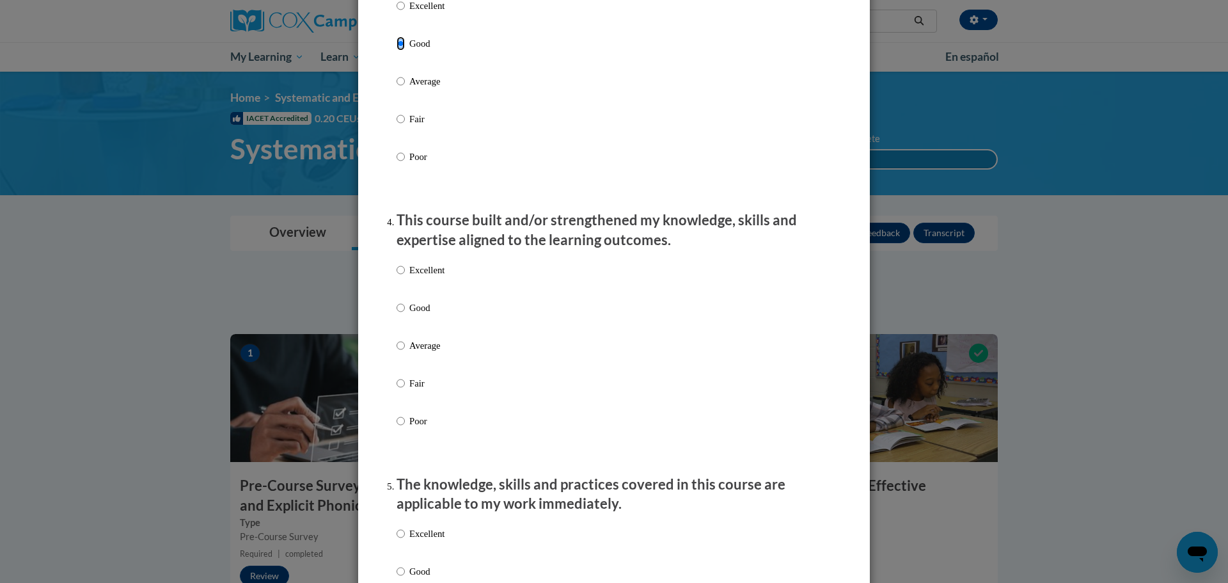
scroll to position [723, 0]
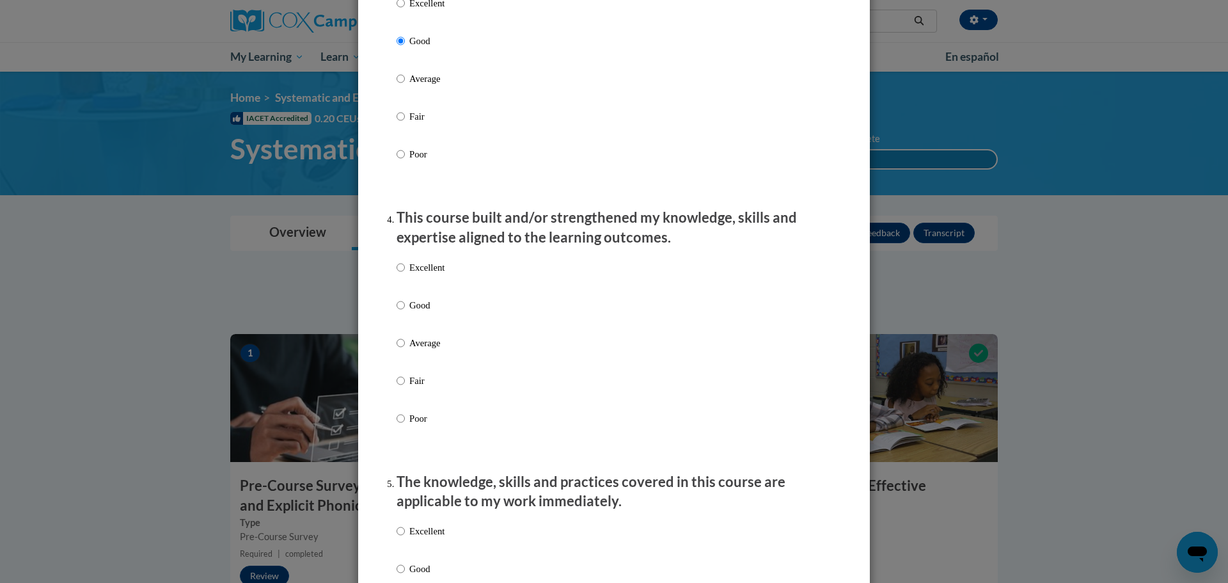
click at [411, 312] on p "Good" at bounding box center [426, 305] width 35 height 14
click at [405, 312] on input "Good" at bounding box center [401, 305] width 8 height 14
radio input "true"
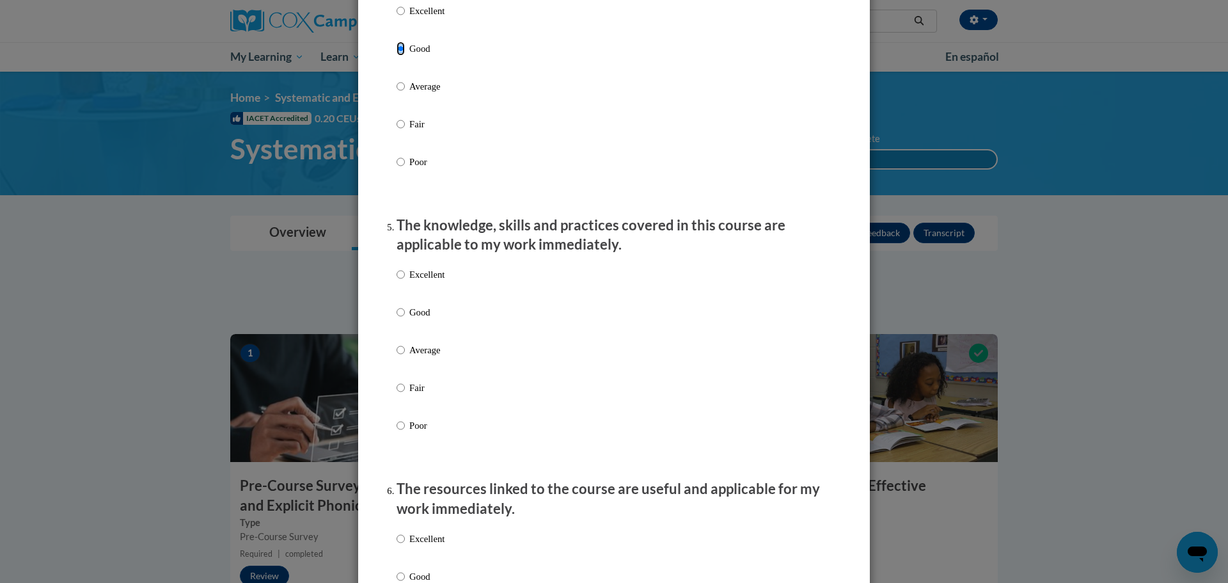
scroll to position [984, 0]
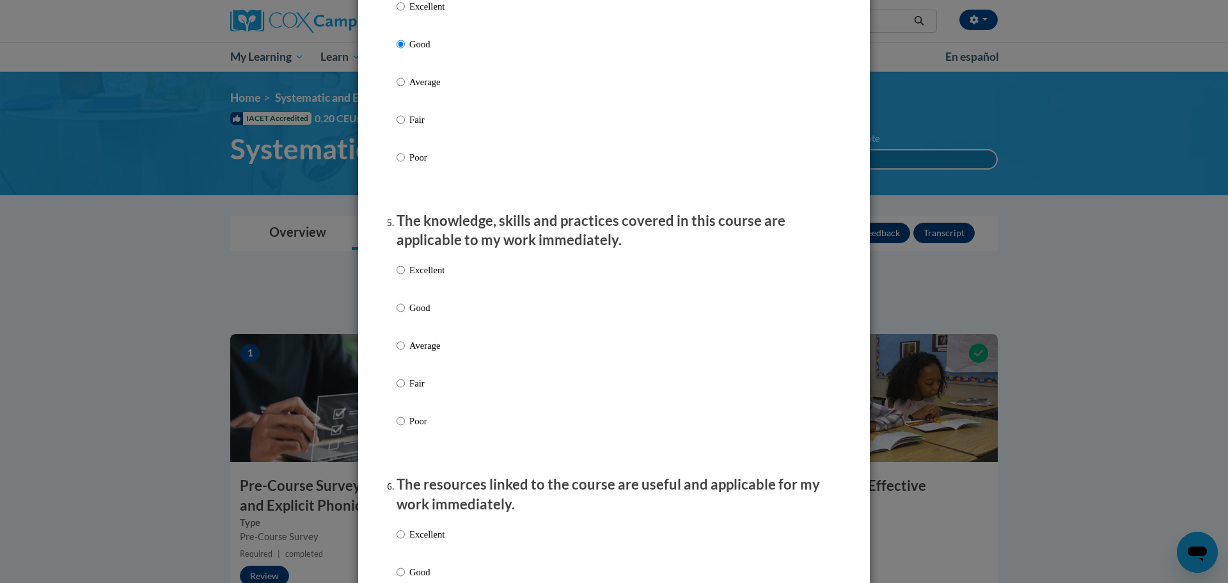
click at [411, 315] on p "Good" at bounding box center [426, 308] width 35 height 14
click at [405, 315] on input "Good" at bounding box center [401, 308] width 8 height 14
radio input "true"
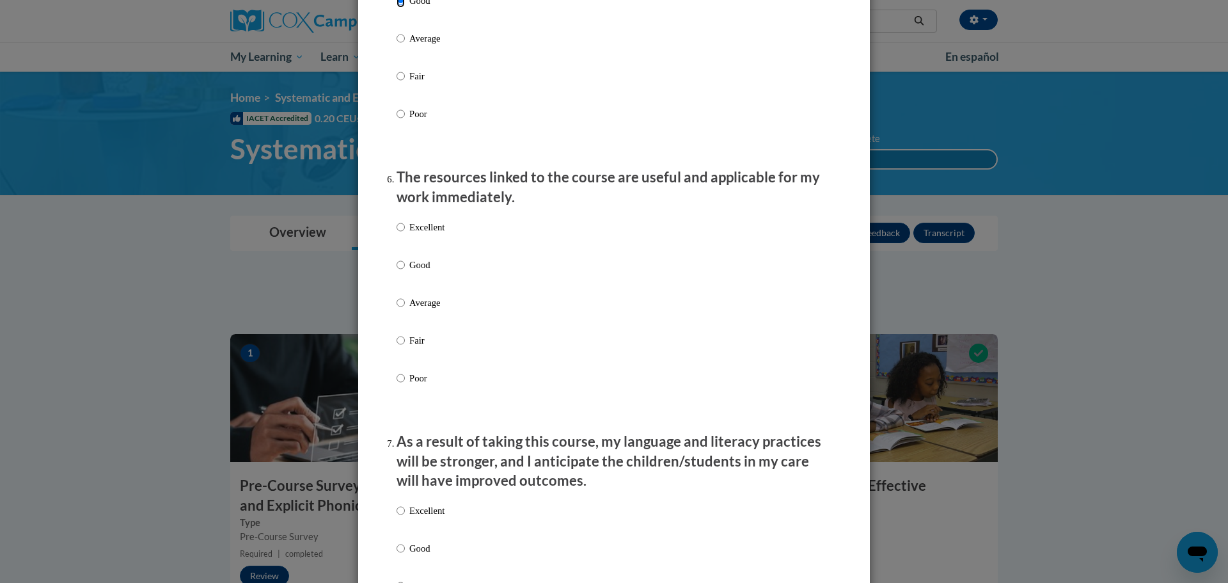
scroll to position [1292, 0]
click at [418, 271] on p "Good" at bounding box center [426, 264] width 35 height 14
click at [405, 271] on input "Good" at bounding box center [401, 264] width 8 height 14
radio input "true"
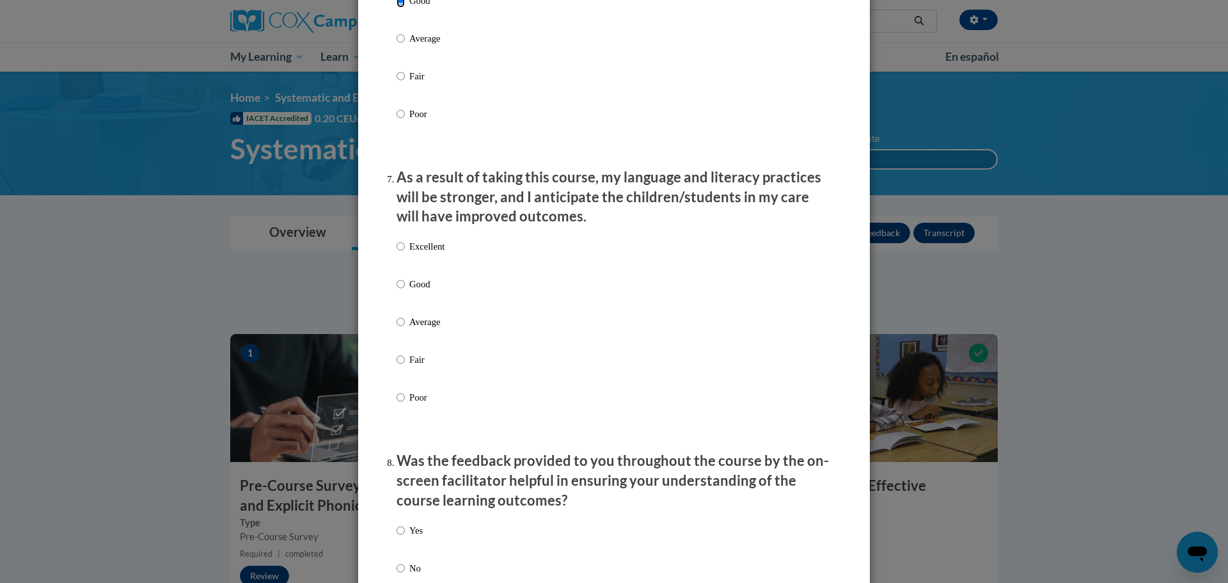
scroll to position [1553, 0]
click at [413, 294] on p "Good" at bounding box center [426, 287] width 35 height 14
click at [405, 294] on input "Good" at bounding box center [401, 287] width 8 height 14
radio input "true"
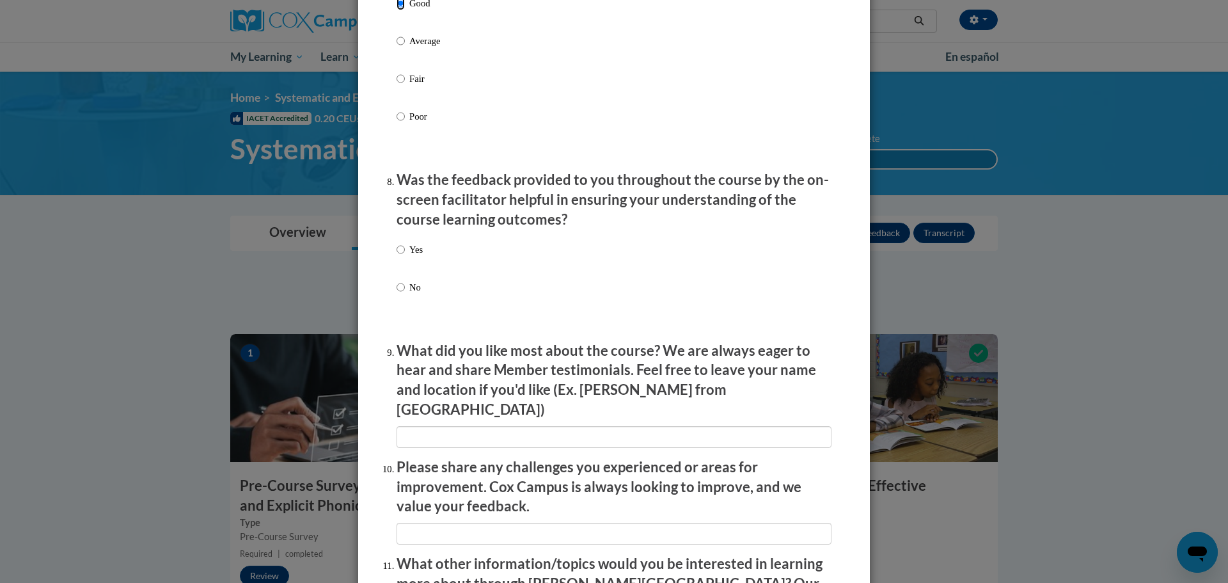
scroll to position [1837, 0]
click at [411, 255] on p "Yes" at bounding box center [415, 248] width 13 height 14
click at [405, 255] on input "Yes" at bounding box center [401, 248] width 8 height 14
radio input "true"
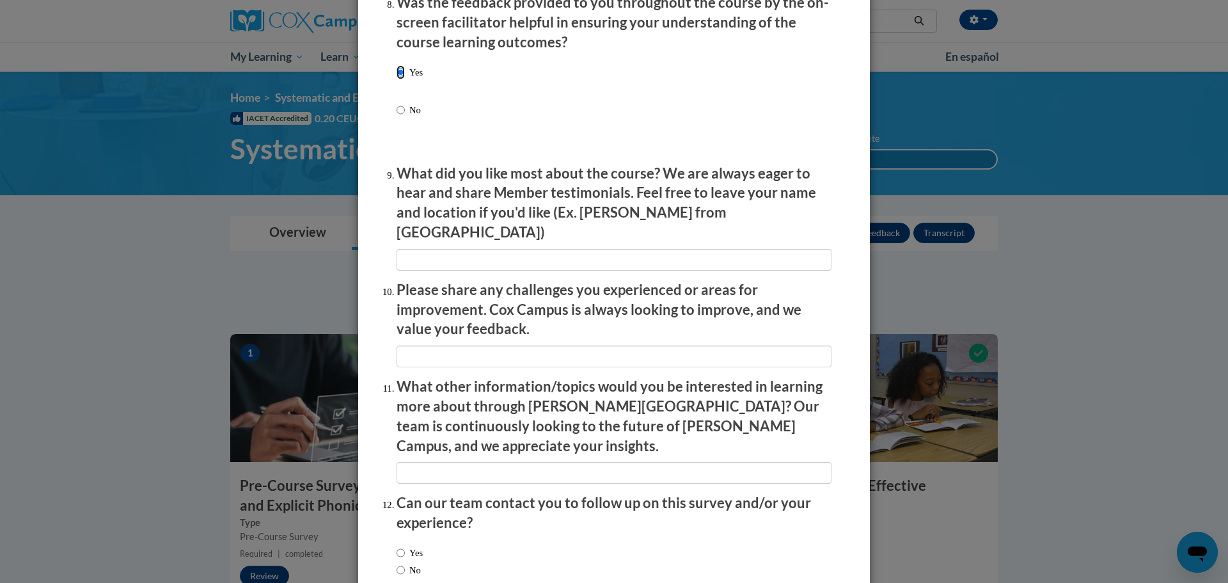
scroll to position [2075, 0]
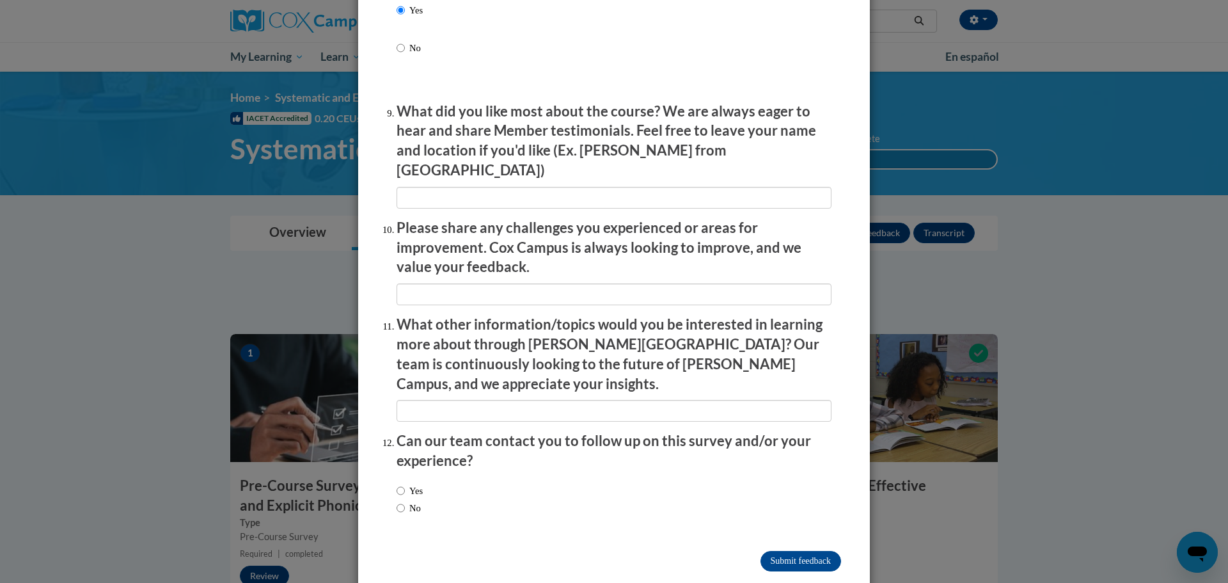
click at [411, 501] on label "No" at bounding box center [409, 508] width 24 height 14
click at [405, 501] on input "No" at bounding box center [401, 508] width 8 height 14
radio input "true"
click at [809, 551] on input "Submit feedback" at bounding box center [801, 561] width 81 height 20
